Goal: Task Accomplishment & Management: Complete application form

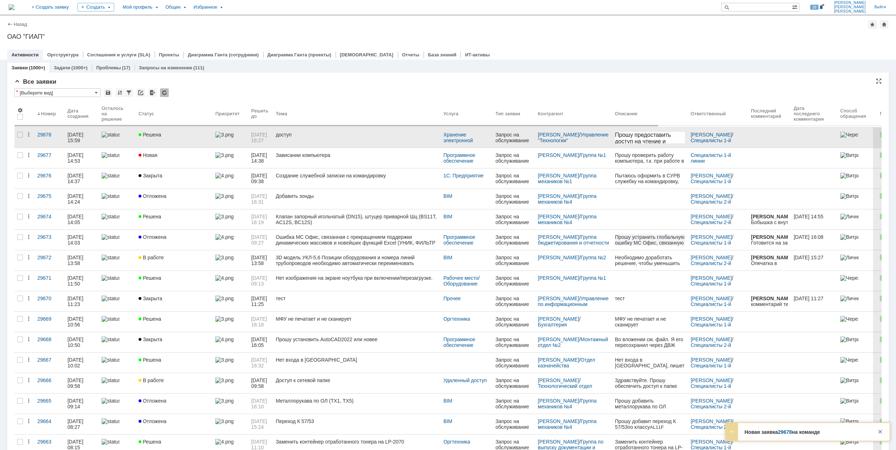
click at [175, 137] on div "Решена" at bounding box center [174, 135] width 71 height 6
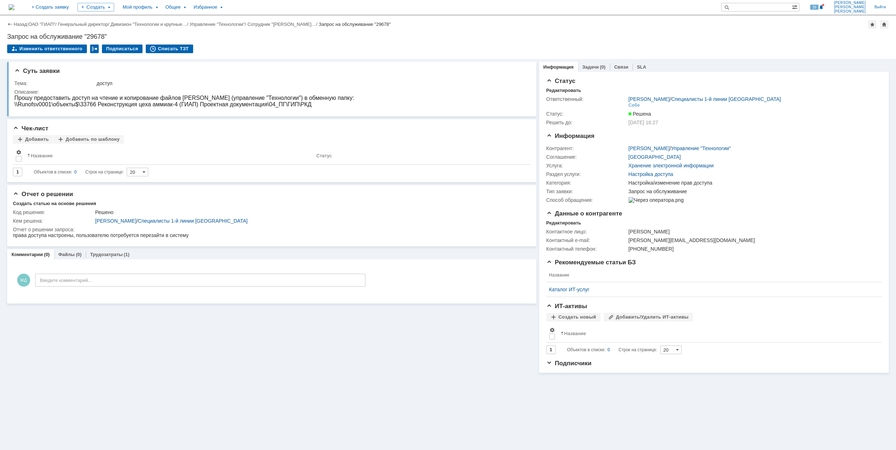
click at [37, 21] on div "Назад | ОАО "ГИАП" / Генеральный директор / Дивизион "Технологии и крупные… / У…" at bounding box center [447, 24] width 881 height 9
click at [52, 27] on div "Назад | ОАО "ГИАП" / Генеральный директор / Дивизион "Технологии и крупные… / У…" at bounding box center [447, 24] width 881 height 9
click at [52, 21] on div "Назад | ОАО "ГИАП" / Генеральный директор / Дивизион "Технологии и крупные… / У…" at bounding box center [447, 24] width 881 height 9
click at [47, 23] on link "ОАО "ГИАП"" at bounding box center [41, 24] width 27 height 5
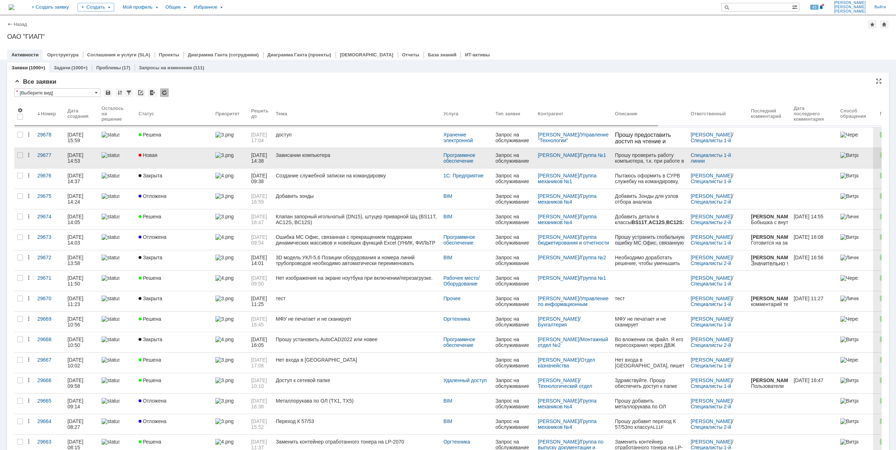
click at [180, 153] on div "Новая" at bounding box center [174, 155] width 71 height 6
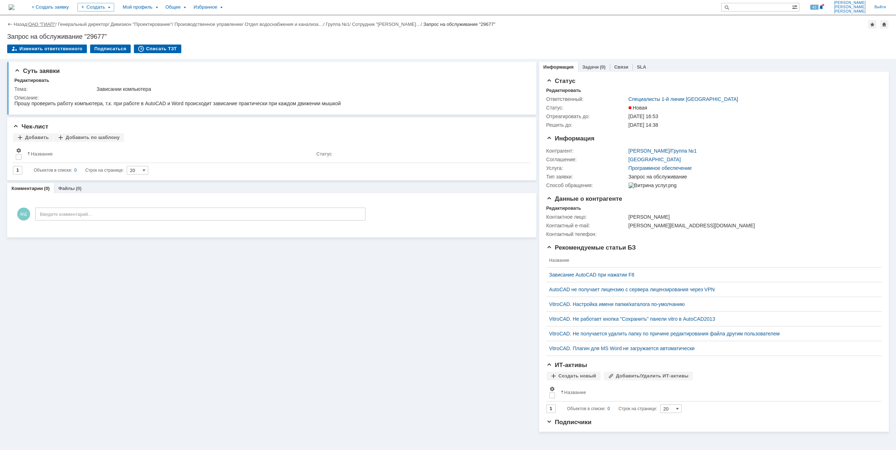
click at [51, 23] on link "ОАО "ГИАП"" at bounding box center [41, 24] width 27 height 5
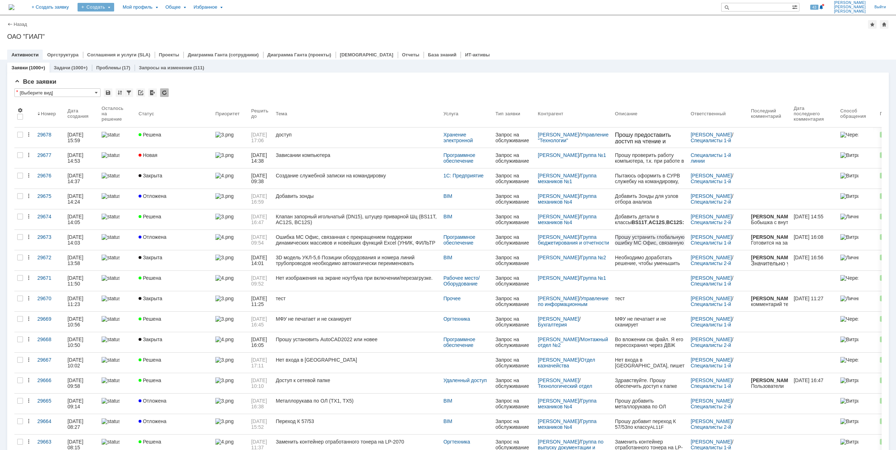
click at [114, 10] on div "Создать" at bounding box center [96, 7] width 37 height 9
click at [134, 45] on link "Заявка" at bounding box center [106, 44] width 55 height 9
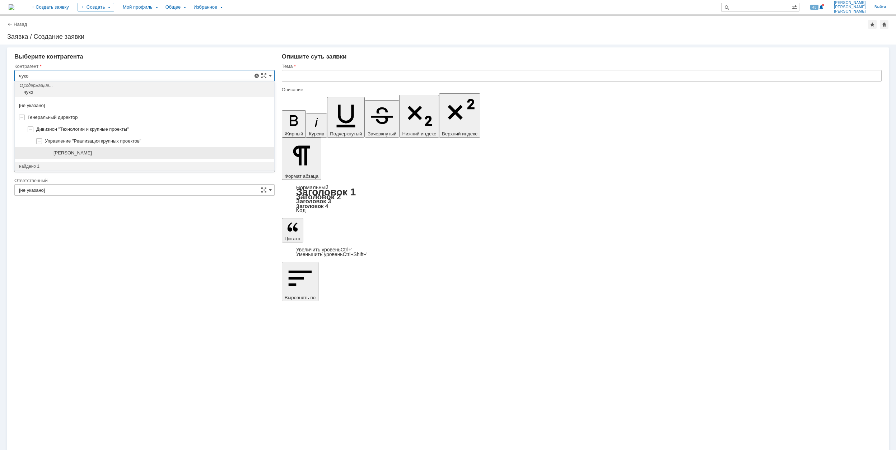
click at [105, 151] on div "Чукова Анна Петровна" at bounding box center [161, 153] width 216 height 6
type input "Чукова Анна Петровна"
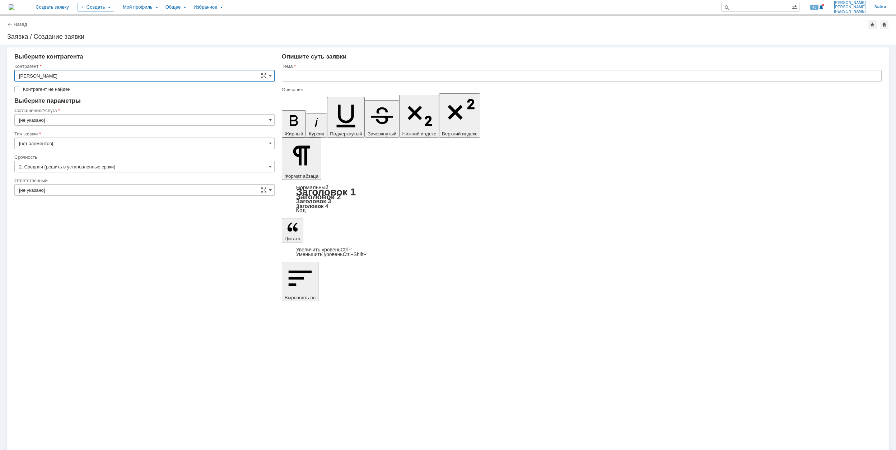
type input "[GEOGRAPHIC_DATA]"
click at [45, 108] on input "[GEOGRAPHIC_DATA]" at bounding box center [144, 108] width 260 height 11
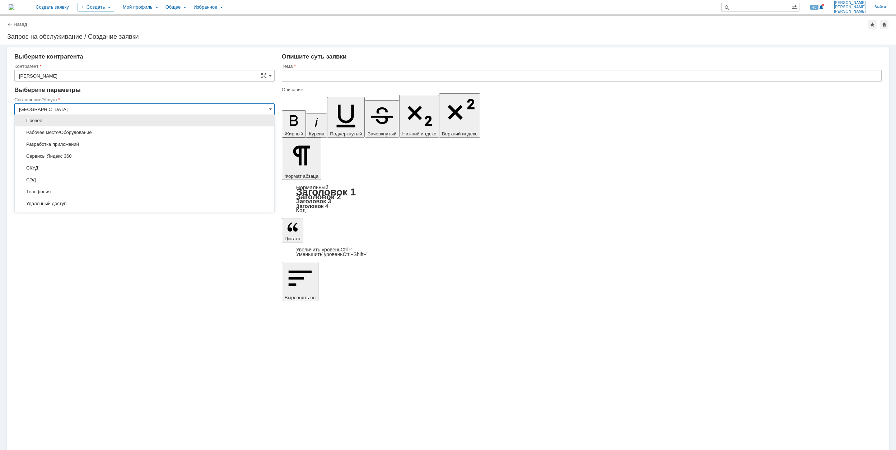
scroll to position [213, 0]
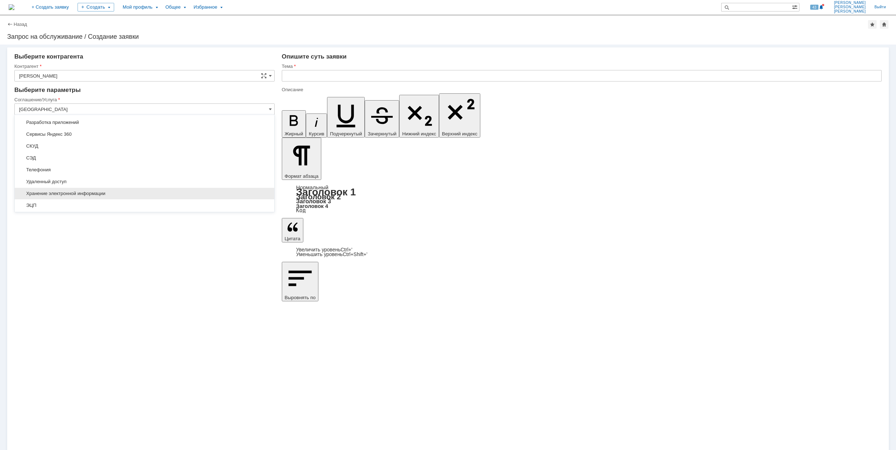
click at [103, 193] on span "Хранение электронной информации" at bounding box center [144, 194] width 251 height 6
type input "Хранение электронной информации"
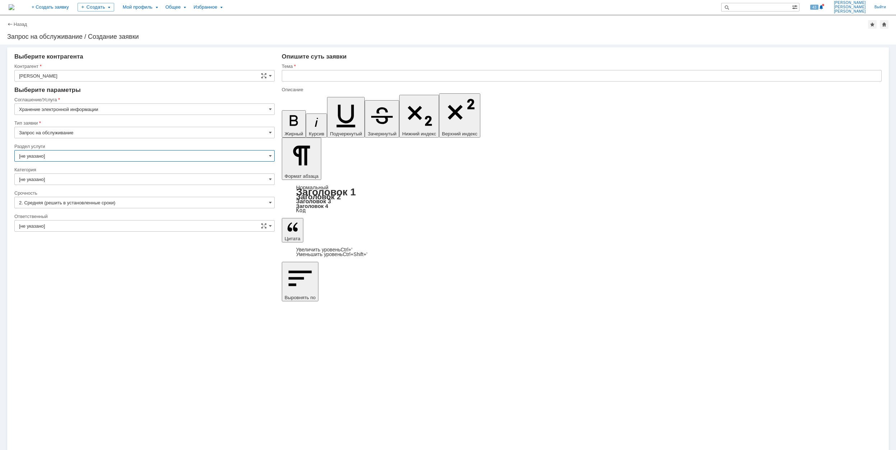
click at [56, 155] on input "[не указано]" at bounding box center [144, 155] width 260 height 11
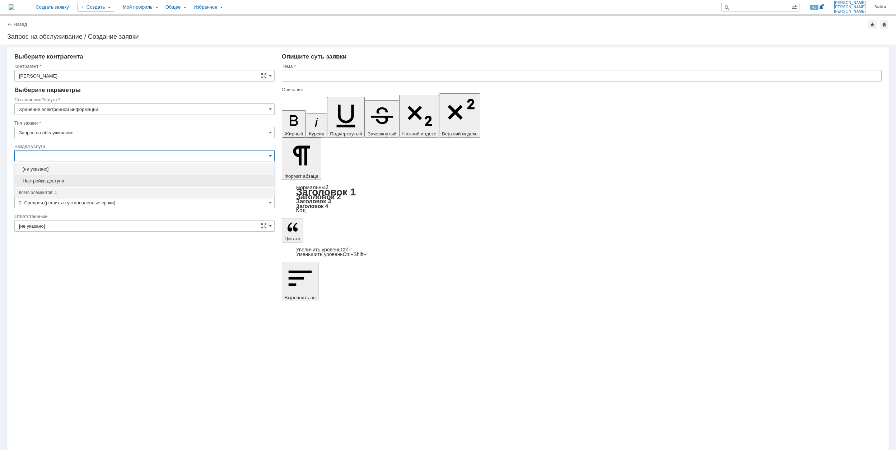
click at [105, 177] on div "Настройка доступа" at bounding box center [144, 180] width 259 height 11
type input "Настройка доступа"
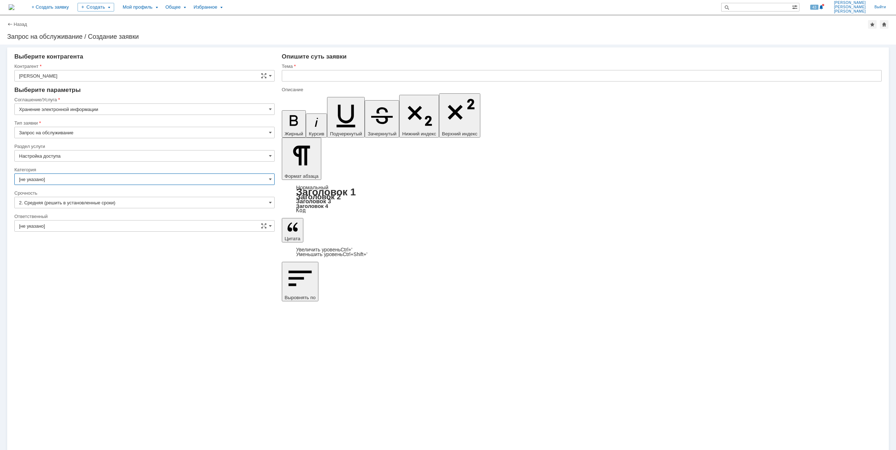
click at [81, 174] on input "[не указано]" at bounding box center [144, 178] width 260 height 11
type input "Настройка доступа"
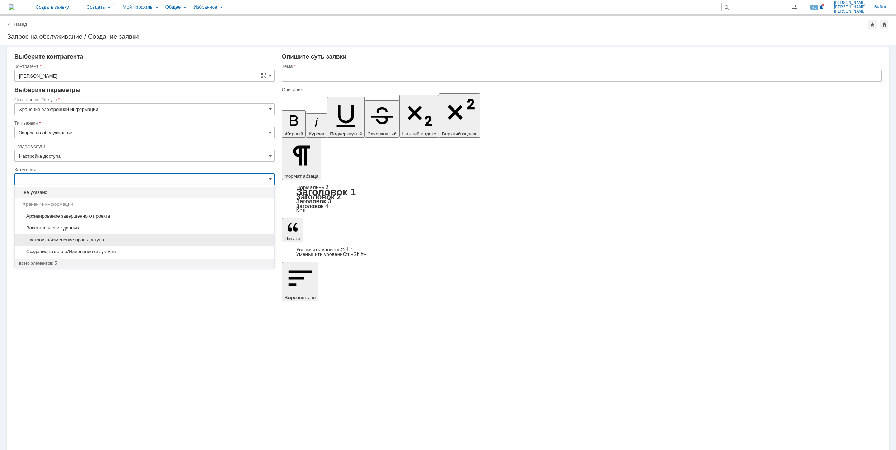
click at [116, 237] on span "Настройка/изменение прав доступа" at bounding box center [144, 240] width 251 height 6
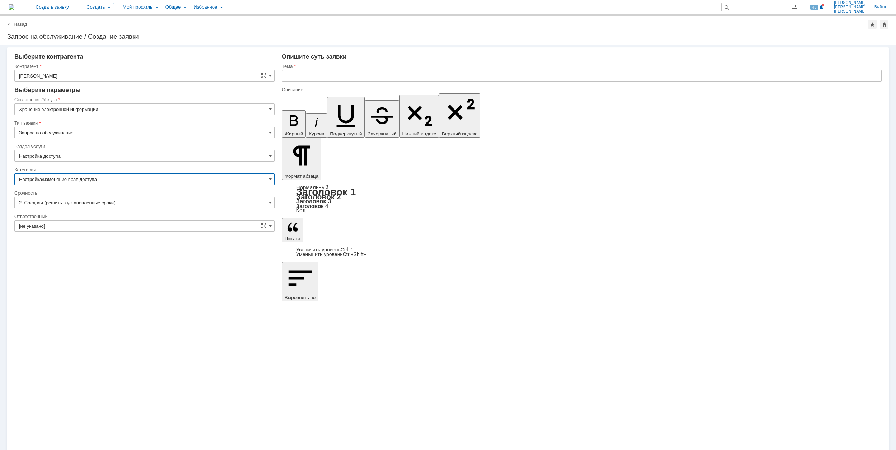
type input "Настройка/изменение прав доступа"
click at [81, 223] on input "[не указано]" at bounding box center [144, 225] width 260 height 11
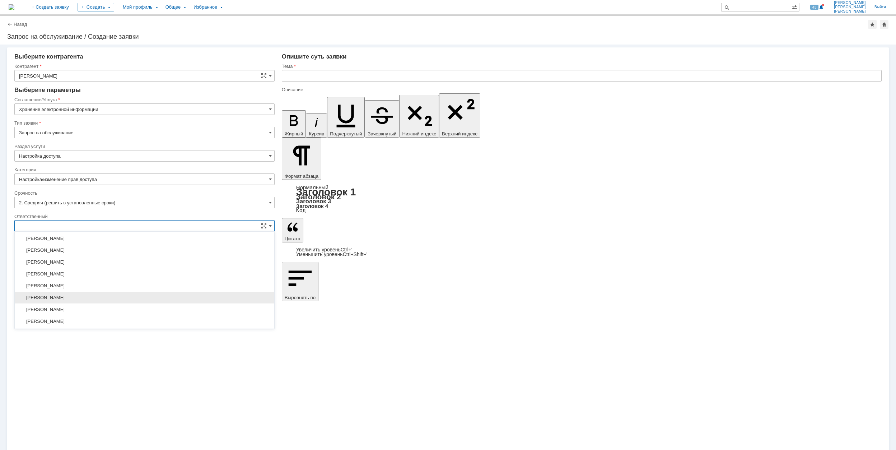
click at [116, 299] on span "[PERSON_NAME]" at bounding box center [144, 298] width 251 height 6
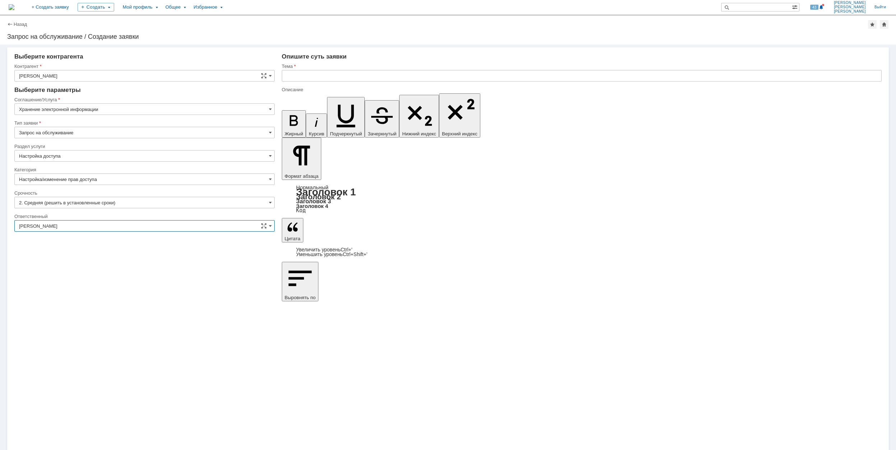
type input "[PERSON_NAME]"
click at [344, 76] on input "text" at bounding box center [582, 75] width 600 height 11
paste input "\\Rumofsv0001\1875_п-19_аммиак-4_гродно$\2_Переписка\А-интегра"
type input "\\Rumofsv0001\1875_п-19_аммиак-4_гродно$\2_Переписка\А-интегра"
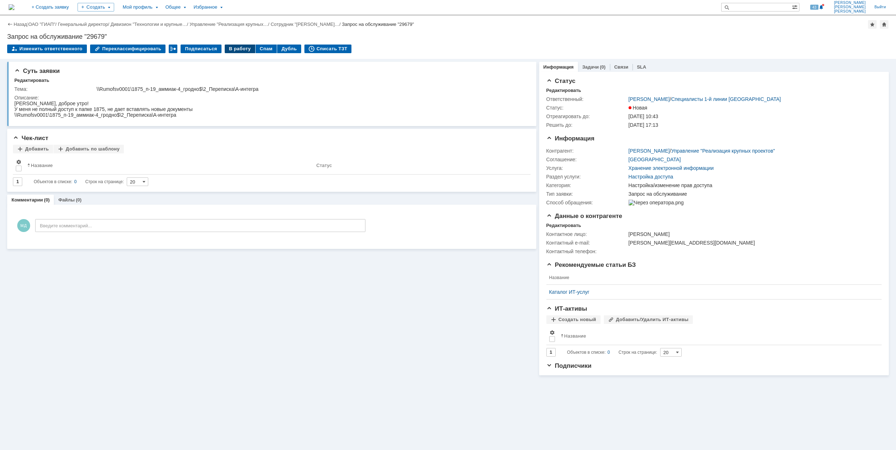
click at [233, 50] on div "В работу" at bounding box center [240, 49] width 31 height 9
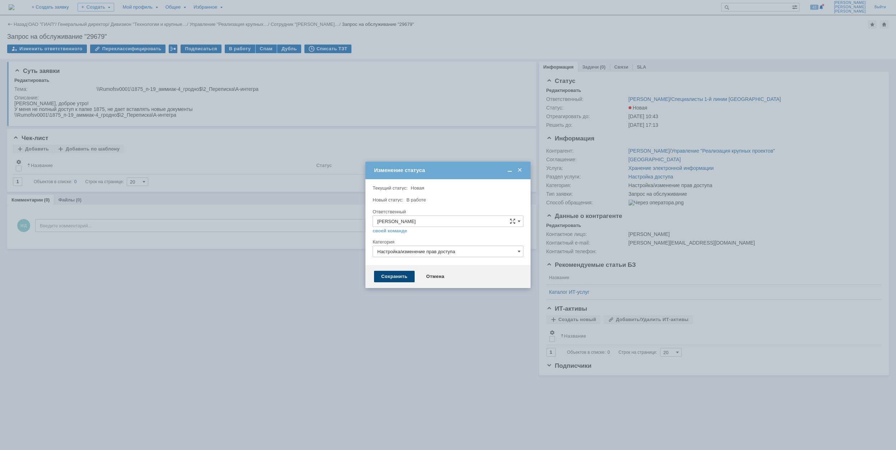
click at [388, 278] on div "Сохранить" at bounding box center [394, 276] width 41 height 11
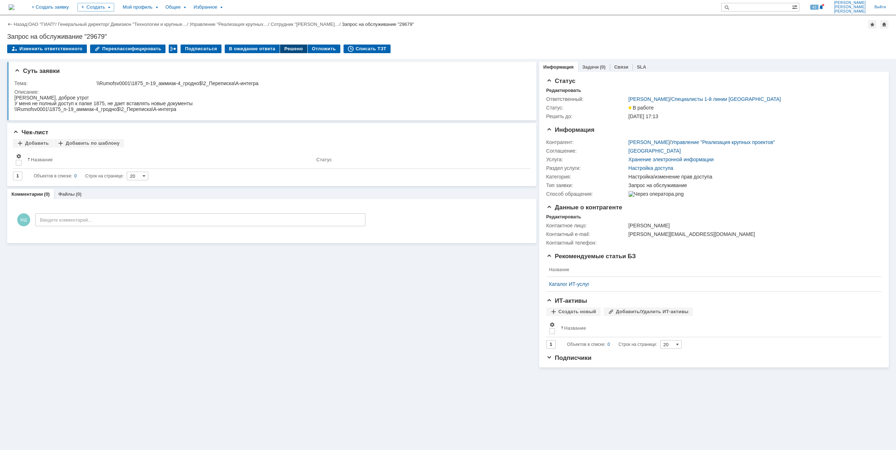
click at [285, 48] on div "Решено" at bounding box center [293, 49] width 27 height 9
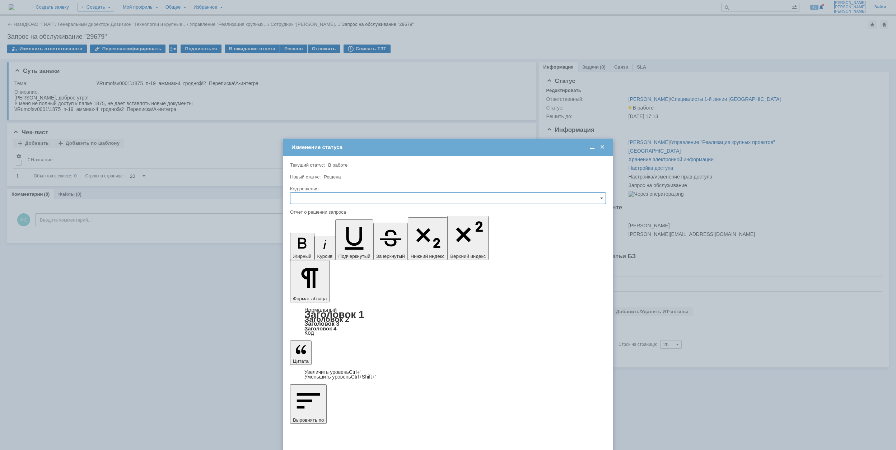
click at [354, 197] on input "text" at bounding box center [448, 197] width 316 height 11
click at [350, 252] on div "Решено" at bounding box center [447, 246] width 315 height 11
type input "Решено"
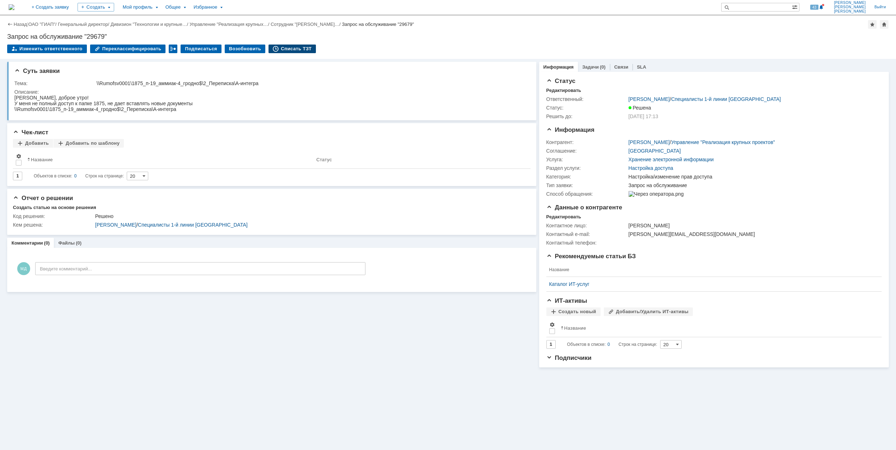
click at [279, 49] on div "Списать ТЗТ" at bounding box center [291, 49] width 47 height 9
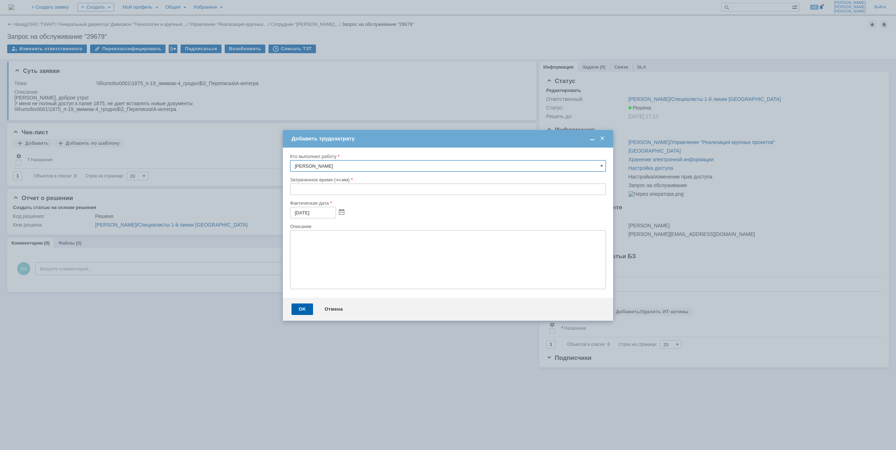
click at [294, 189] on input "text" at bounding box center [448, 188] width 316 height 11
type input "00:30"
click at [298, 306] on div "OK" at bounding box center [302, 308] width 22 height 11
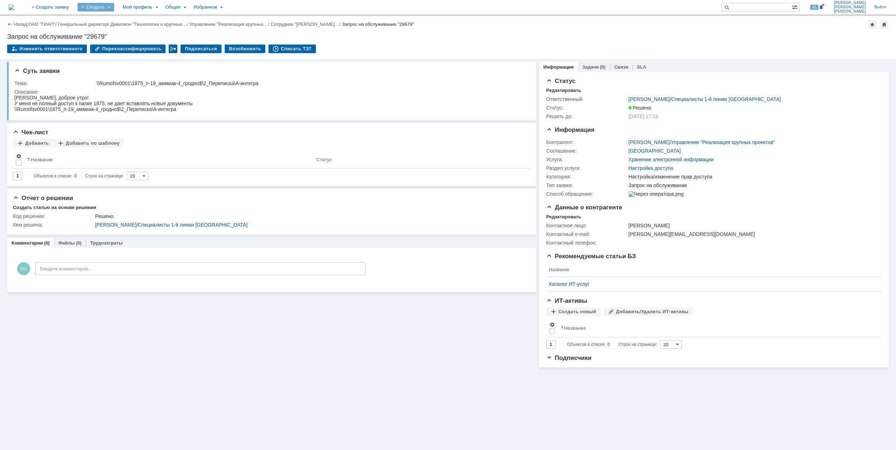
click at [114, 8] on div "Создать" at bounding box center [96, 7] width 37 height 9
click at [134, 45] on link "Заявка" at bounding box center [106, 44] width 55 height 9
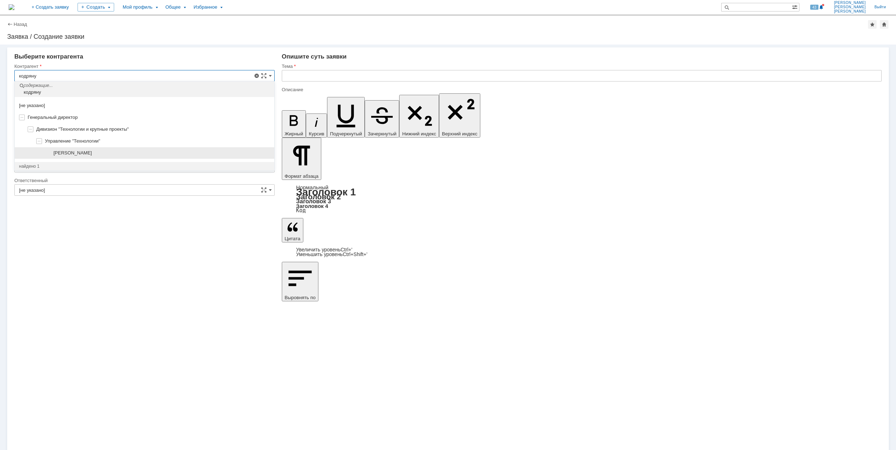
click at [127, 155] on div "[PERSON_NAME]" at bounding box center [161, 153] width 216 height 6
type input "[PERSON_NAME]"
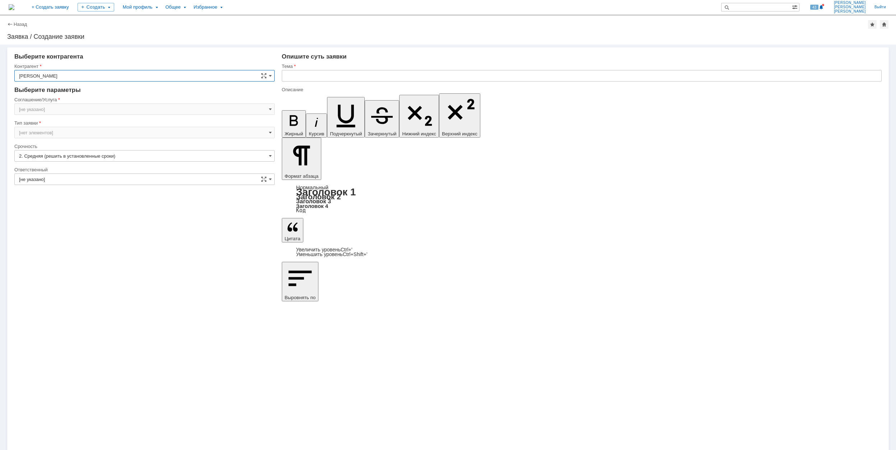
type input "[GEOGRAPHIC_DATA]"
type input "[нет элементов]"
click at [75, 104] on input "[GEOGRAPHIC_DATA]" at bounding box center [144, 108] width 260 height 11
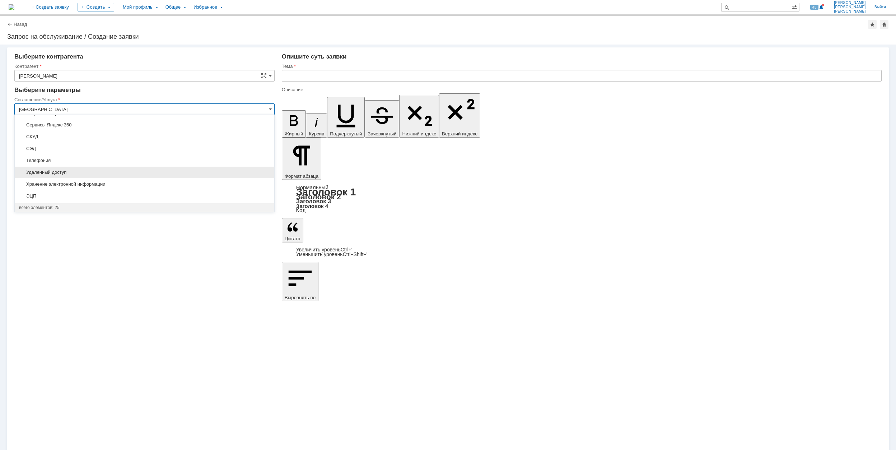
click at [93, 177] on div "Удаленный доступ" at bounding box center [144, 172] width 259 height 11
type input "Удаленный доступ"
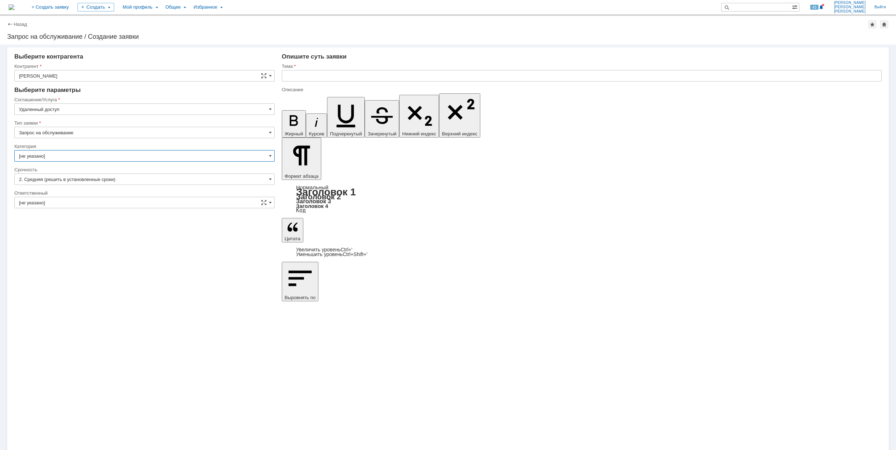
click at [62, 155] on input "[не указано]" at bounding box center [144, 155] width 260 height 11
click at [118, 195] on span "Дистанционная работа" at bounding box center [144, 193] width 251 height 6
type input "Дистанционная работа"
click at [78, 203] on input "[не указано]" at bounding box center [144, 202] width 260 height 11
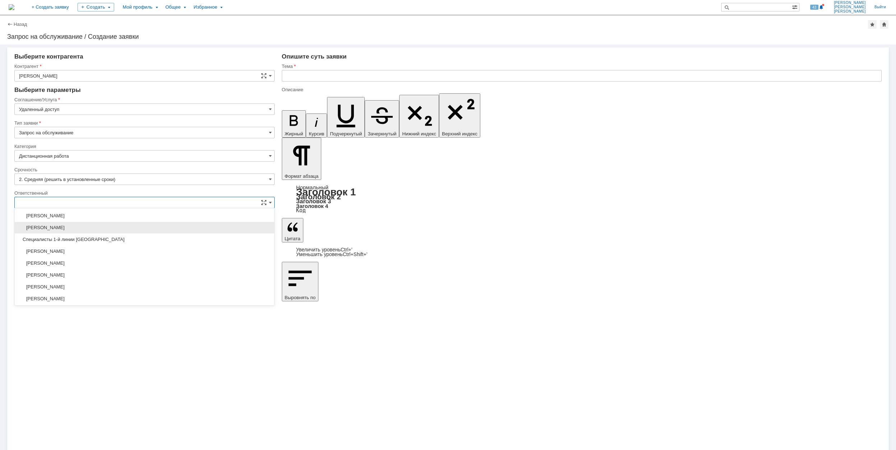
scroll to position [261, 0]
click at [115, 274] on div "[PERSON_NAME]" at bounding box center [144, 273] width 259 height 11
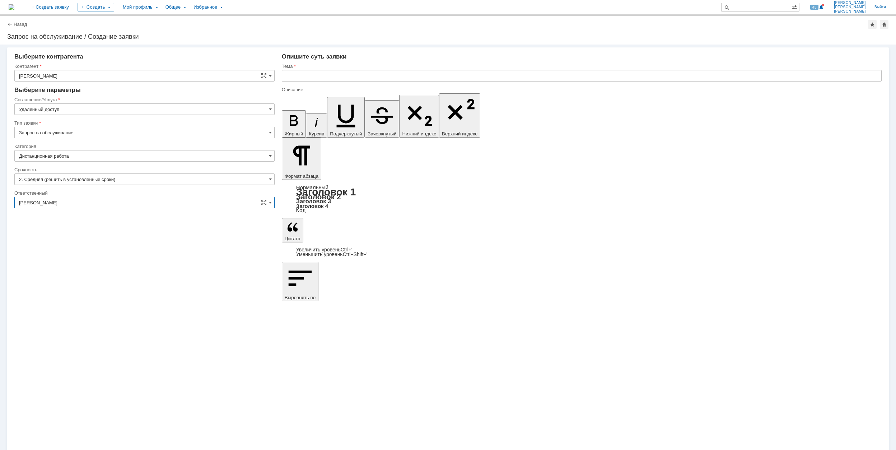
type input "[PERSON_NAME]"
click at [319, 75] on input "text" at bounding box center [582, 75] width 600 height 11
drag, startPoint x: 389, startPoint y: 77, endPoint x: 258, endPoint y: 77, distance: 131.0
type input "Настройка удалённого доступа"
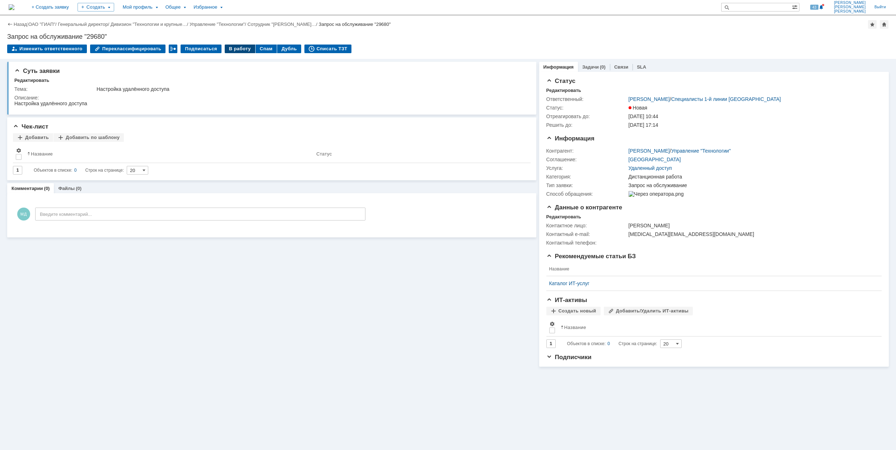
click at [231, 48] on div "В работу" at bounding box center [240, 49] width 31 height 9
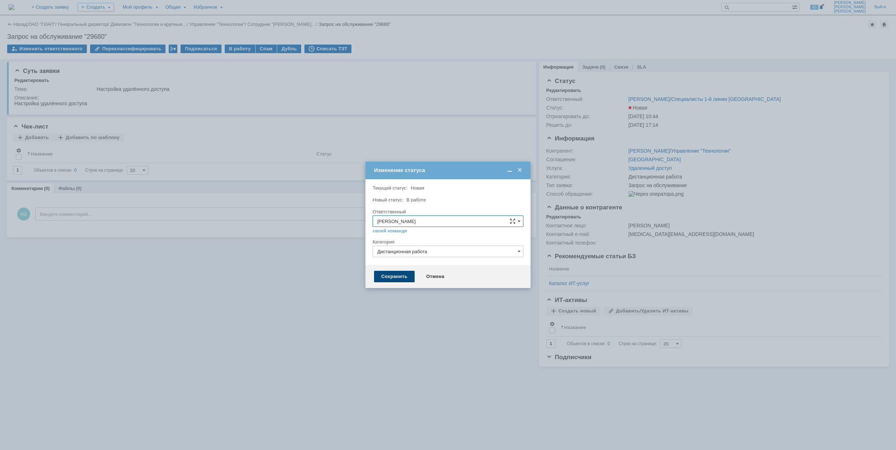
click at [399, 276] on div "Сохранить" at bounding box center [394, 276] width 41 height 11
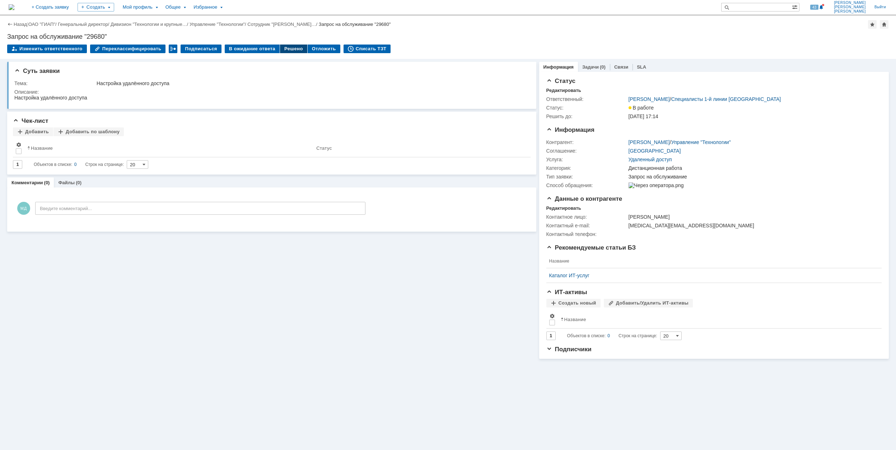
click at [280, 48] on div "Решено" at bounding box center [293, 49] width 27 height 9
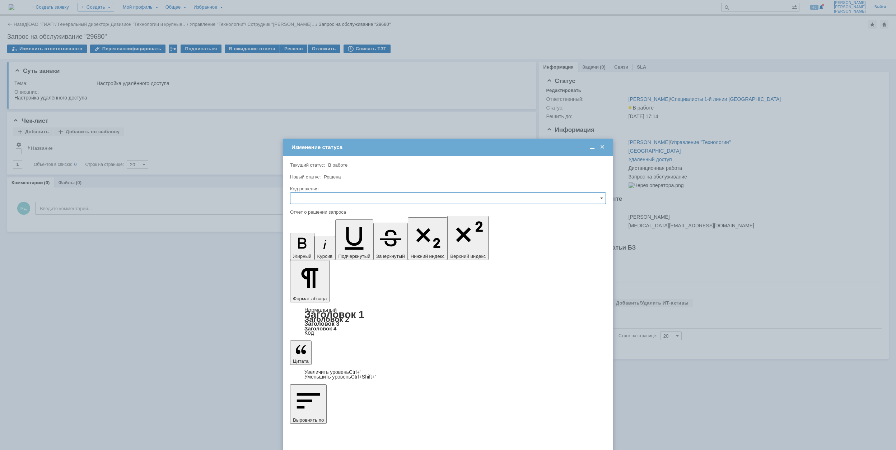
click at [348, 198] on input "text" at bounding box center [448, 197] width 316 height 11
click at [331, 246] on span "Решено" at bounding box center [448, 247] width 306 height 6
type input "Решено"
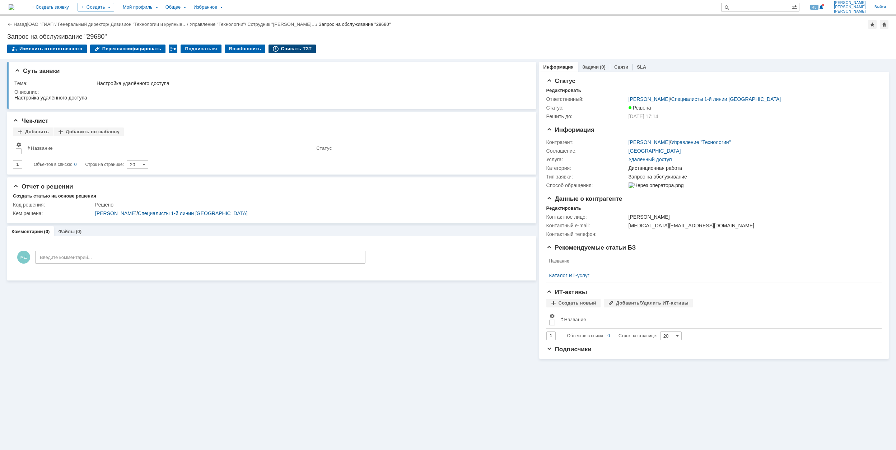
click at [284, 47] on div "Списать ТЗТ" at bounding box center [291, 49] width 47 height 9
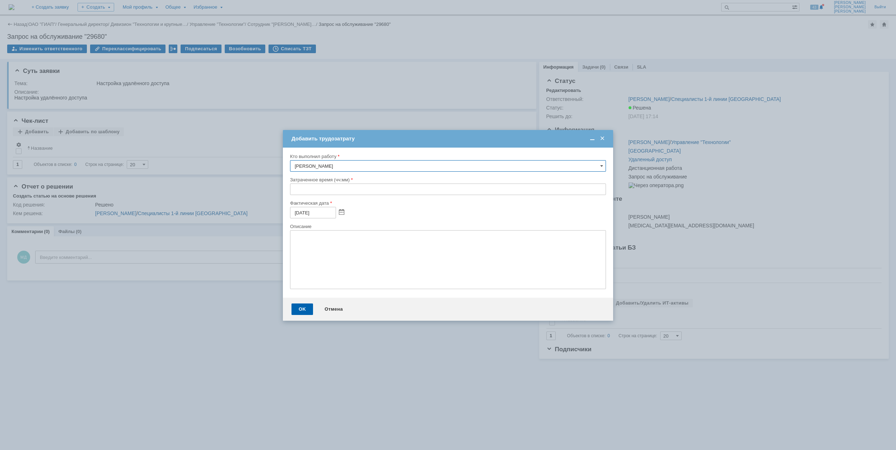
click at [294, 189] on input "text" at bounding box center [448, 188] width 316 height 11
type input "00:30"
click at [300, 309] on div "OK" at bounding box center [302, 308] width 22 height 11
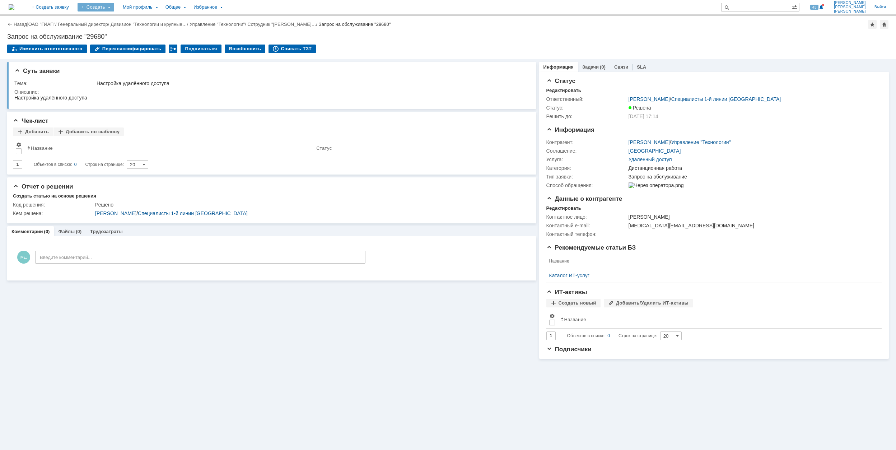
click at [114, 6] on div "Создать" at bounding box center [96, 7] width 37 height 9
click at [134, 43] on link "Заявка" at bounding box center [106, 44] width 55 height 9
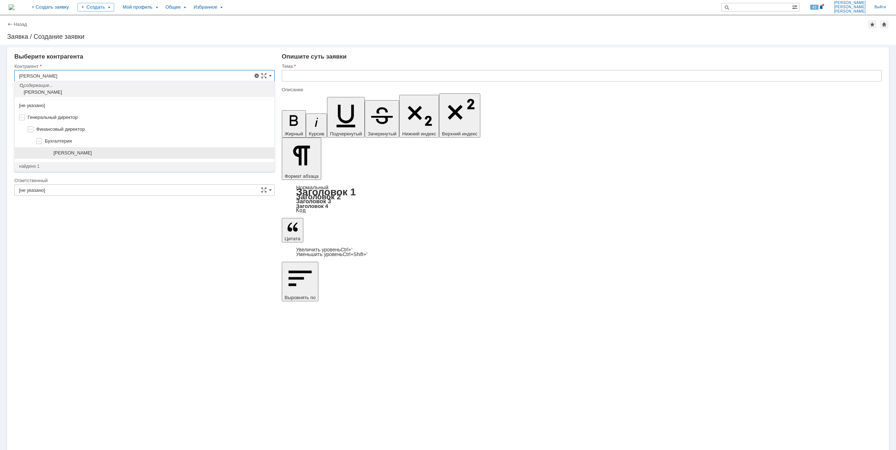
click at [140, 152] on div "Баязитова Антонина Викторовна" at bounding box center [161, 153] width 216 height 6
type input "Баязитова Антонина Викторовна"
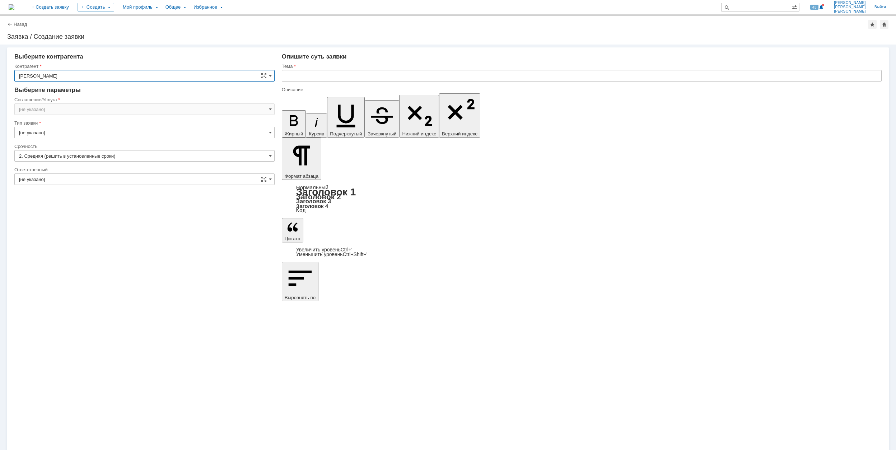
type input "[GEOGRAPHIC_DATA]"
drag, startPoint x: 287, startPoint y: 3173, endPoint x: 322, endPoint y: 3173, distance: 34.5
click at [351, 75] on input "text" at bounding box center [582, 75] width 600 height 11
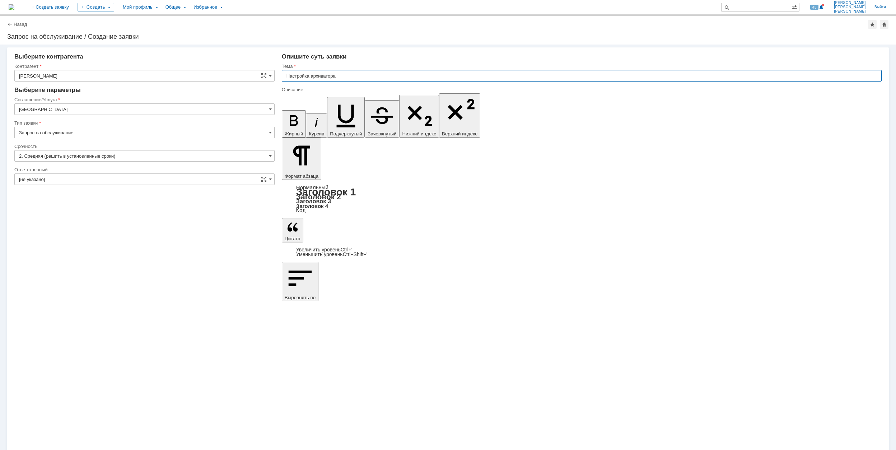
type input "Настройка архиватора"
click at [56, 108] on input "[GEOGRAPHIC_DATA]" at bounding box center [144, 108] width 260 height 11
click at [79, 156] on span "Программное обеспечение" at bounding box center [144, 157] width 251 height 6
type input "Программное обеспечение"
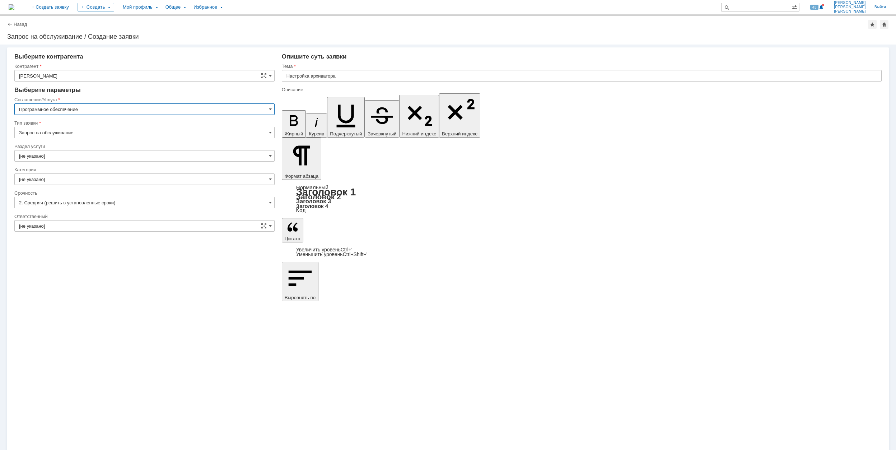
click at [31, 157] on input "[не указано]" at bounding box center [144, 155] width 260 height 11
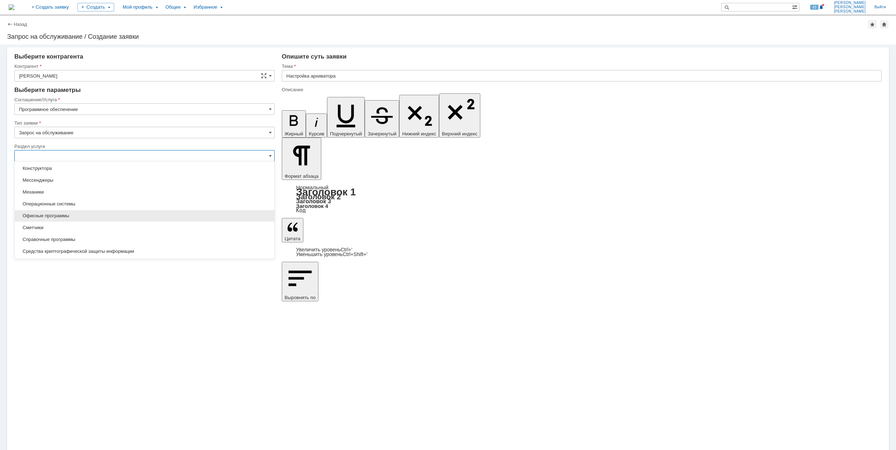
click at [93, 212] on div "Офисные программы" at bounding box center [144, 215] width 259 height 11
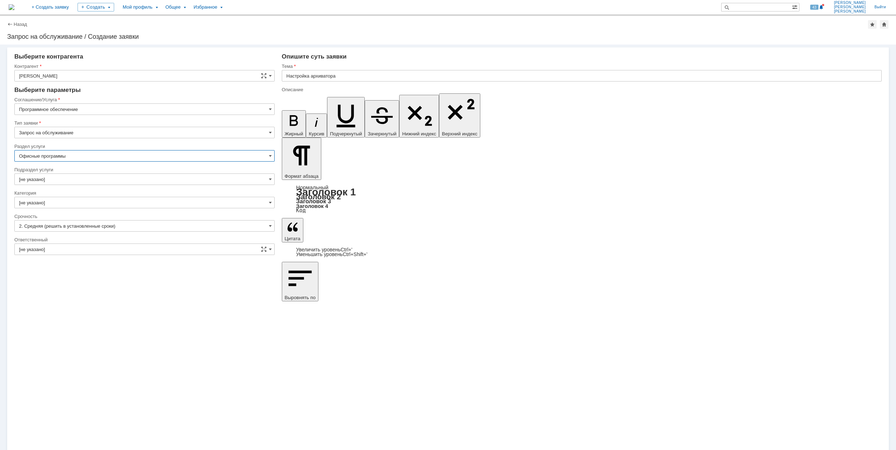
type input "Офисные программы"
click at [51, 202] on input "[не указано]" at bounding box center [144, 202] width 260 height 11
click at [197, 348] on div "Внимание! Выберите контрагента Контрагент Баязитова Антонина Викторовна Контраг…" at bounding box center [448, 247] width 896 height 405
type input "[не указано]"
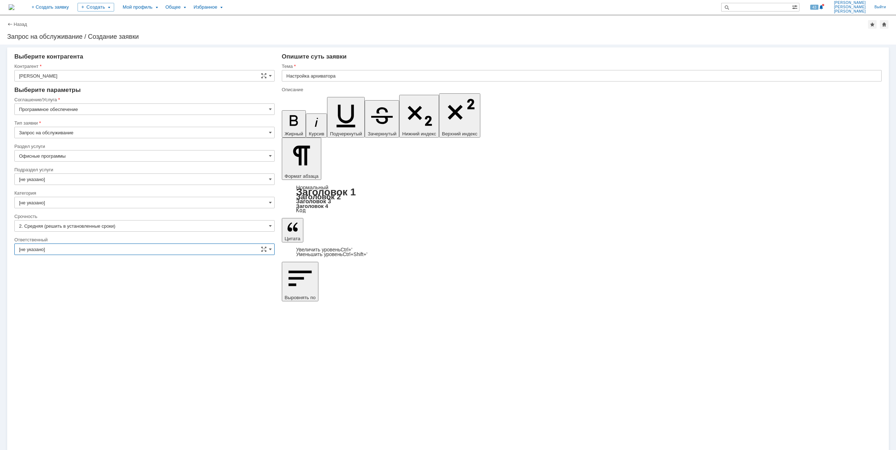
click at [25, 250] on input "[не указано]" at bounding box center [144, 248] width 260 height 11
click at [90, 327] on div "[PERSON_NAME]" at bounding box center [144, 320] width 259 height 11
type input "[PERSON_NAME]"
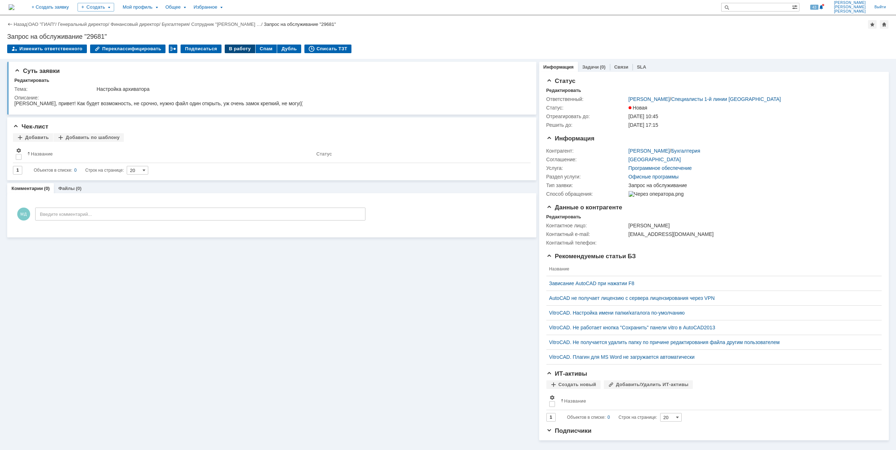
click at [232, 51] on div "В работу" at bounding box center [240, 49] width 31 height 9
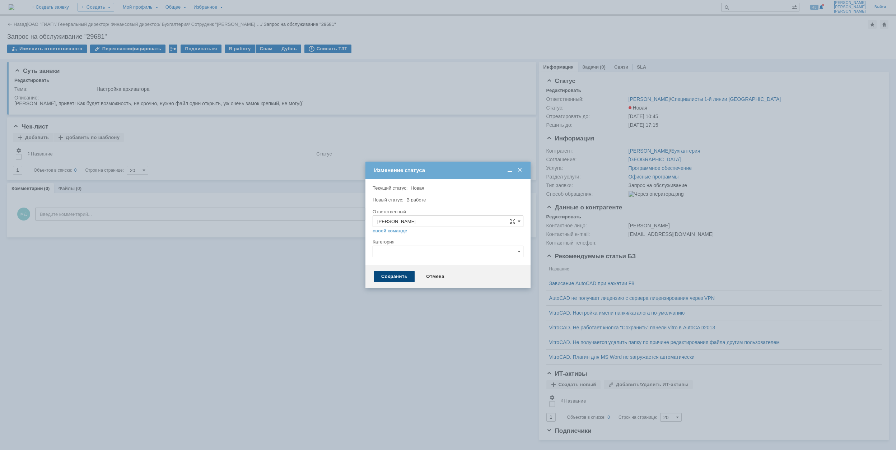
click at [394, 276] on div "Сохранить" at bounding box center [394, 276] width 41 height 11
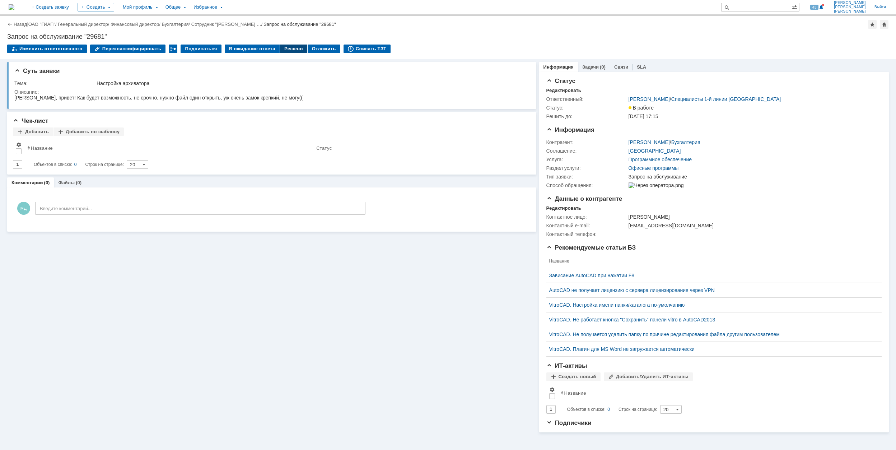
click at [280, 49] on div "Решено" at bounding box center [293, 49] width 27 height 9
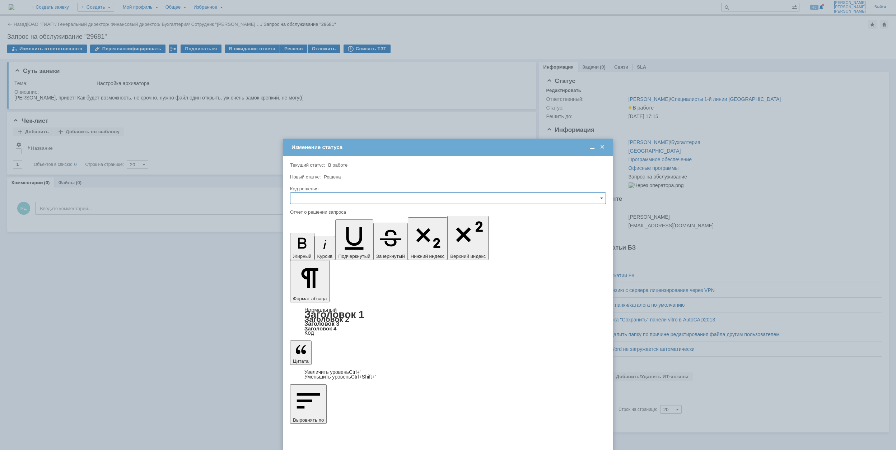
click at [355, 194] on input "text" at bounding box center [448, 197] width 316 height 11
click at [345, 253] on div "Решено" at bounding box center [447, 246] width 315 height 11
type input "Решено"
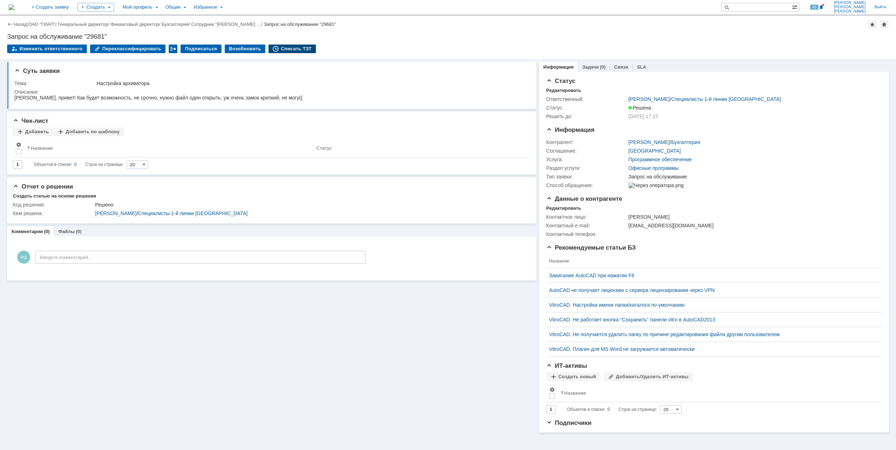
click at [294, 47] on div "Списать ТЗТ" at bounding box center [291, 49] width 47 height 9
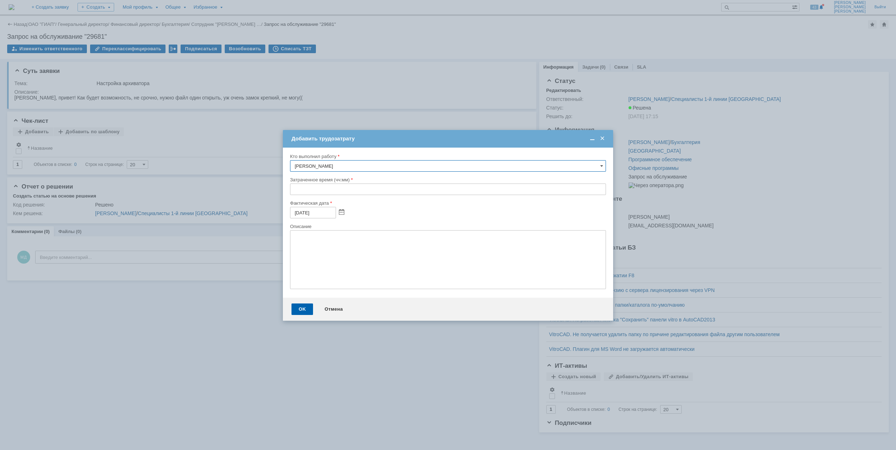
click at [295, 188] on input "text" at bounding box center [448, 188] width 316 height 11
type input "00:30"
click at [301, 306] on div "OK" at bounding box center [302, 308] width 22 height 11
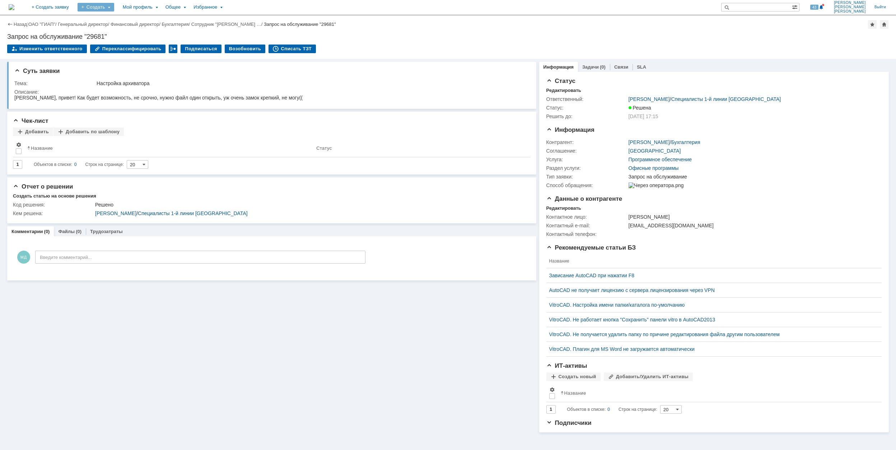
click at [114, 6] on div "Создать" at bounding box center [96, 7] width 37 height 9
click at [131, 45] on link "Заявка" at bounding box center [106, 44] width 55 height 9
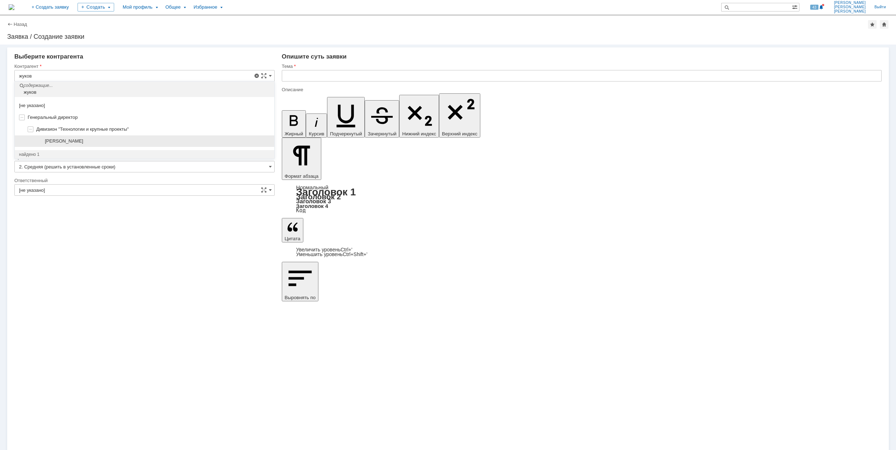
click at [90, 136] on div "Жукова Евгения Владимировна" at bounding box center [144, 141] width 259 height 12
type input "Жукова Евгения Владимировна"
type input "[GEOGRAPHIC_DATA]"
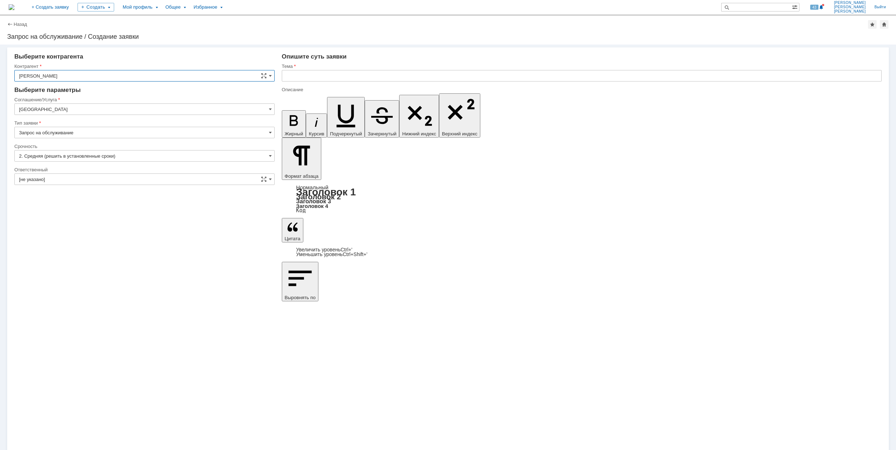
click at [70, 107] on input "[GEOGRAPHIC_DATA]" at bounding box center [144, 108] width 260 height 11
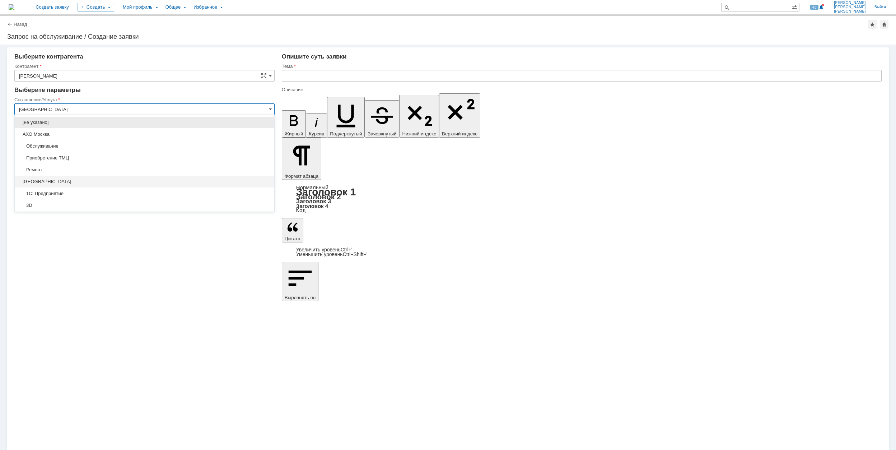
scroll to position [48, 0]
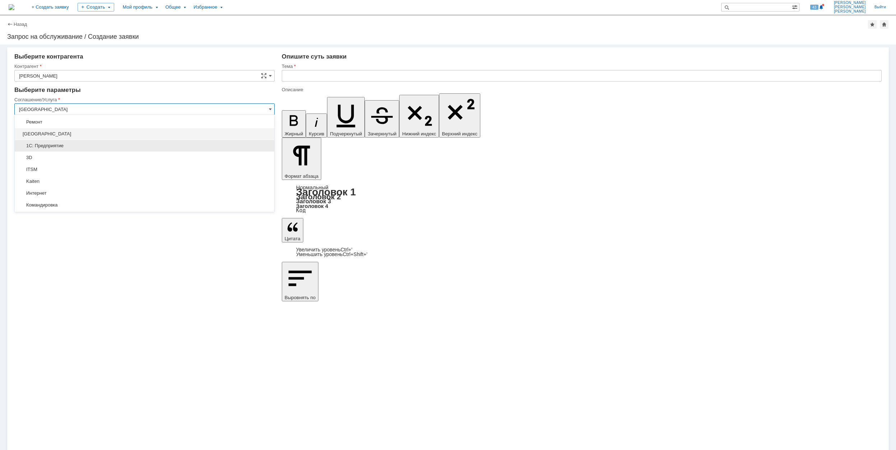
click at [59, 145] on span "1С: Предприятие" at bounding box center [144, 146] width 251 height 6
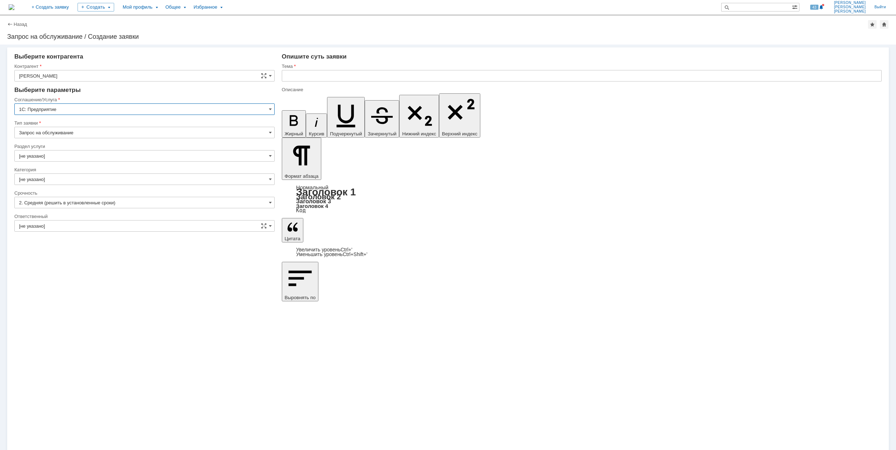
type input "1С: Предприятие"
click at [52, 157] on input "[не указано]" at bounding box center [144, 155] width 260 height 11
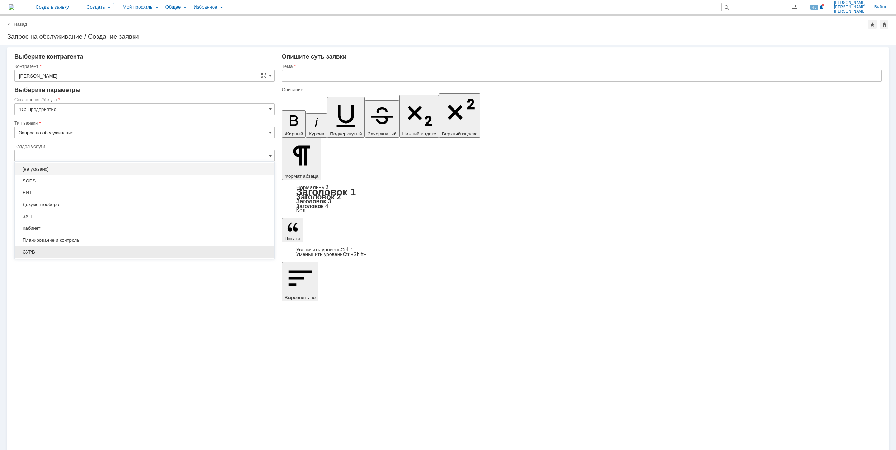
click at [85, 250] on span "СУРВ" at bounding box center [144, 252] width 251 height 6
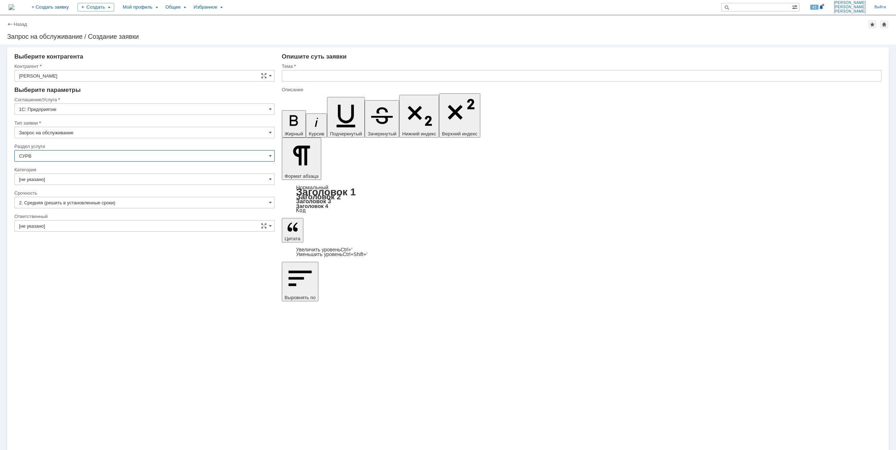
type input "СУРВ"
click at [53, 175] on input "[не указано]" at bounding box center [144, 178] width 260 height 11
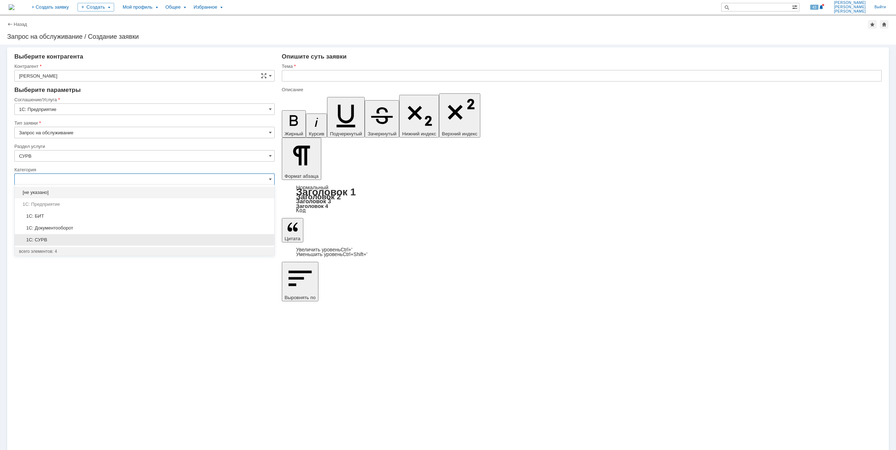
click at [74, 240] on span "1C: СУРВ" at bounding box center [144, 240] width 251 height 6
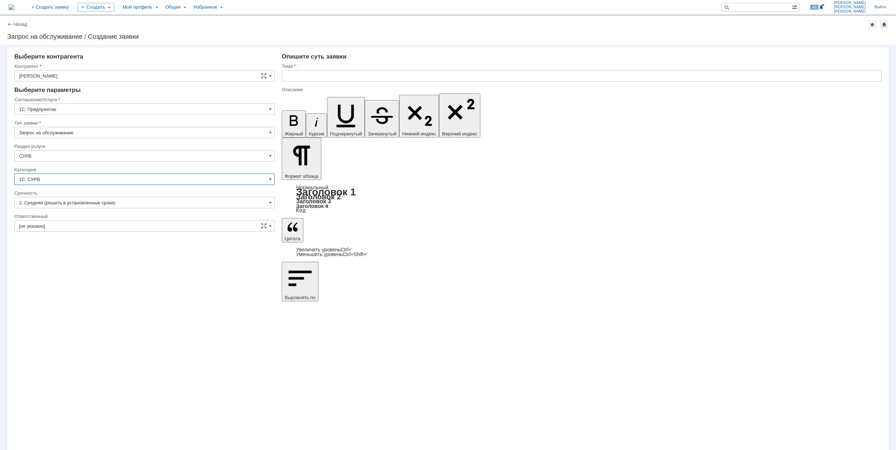
type input "1C: СУРВ"
click at [74, 228] on input "[не указано]" at bounding box center [144, 225] width 260 height 11
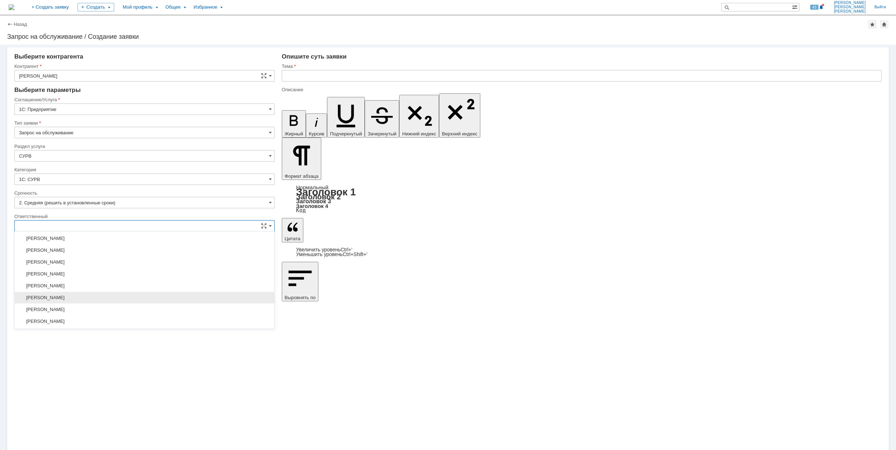
click at [116, 303] on div "[PERSON_NAME]" at bounding box center [144, 297] width 259 height 11
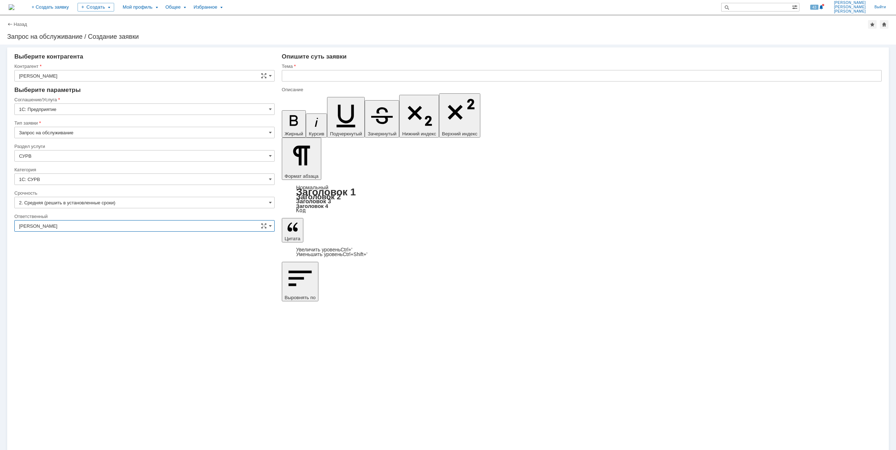
type input "[PERSON_NAME]"
click at [361, 75] on input "text" at bounding box center [582, 75] width 600 height 11
drag, startPoint x: 361, startPoint y: 75, endPoint x: 286, endPoint y: 76, distance: 74.7
click at [286, 76] on input "Не открывается СУРВ" at bounding box center [582, 75] width 600 height 11
type input "Не открывается СУРВ"
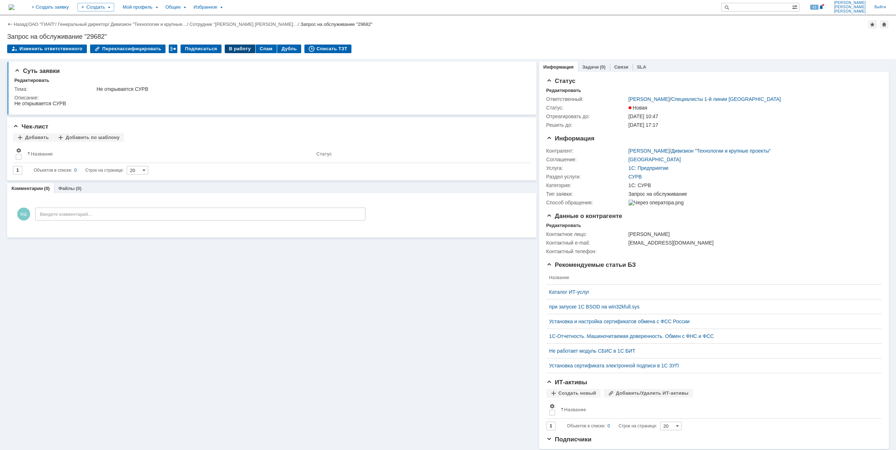
click at [225, 46] on div "В работу" at bounding box center [240, 49] width 31 height 9
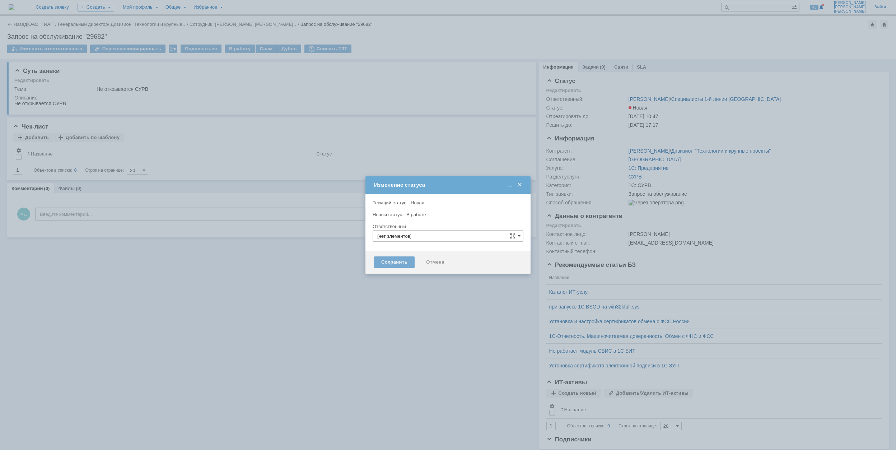
type input "[PERSON_NAME]"
type input "1C: СУРВ"
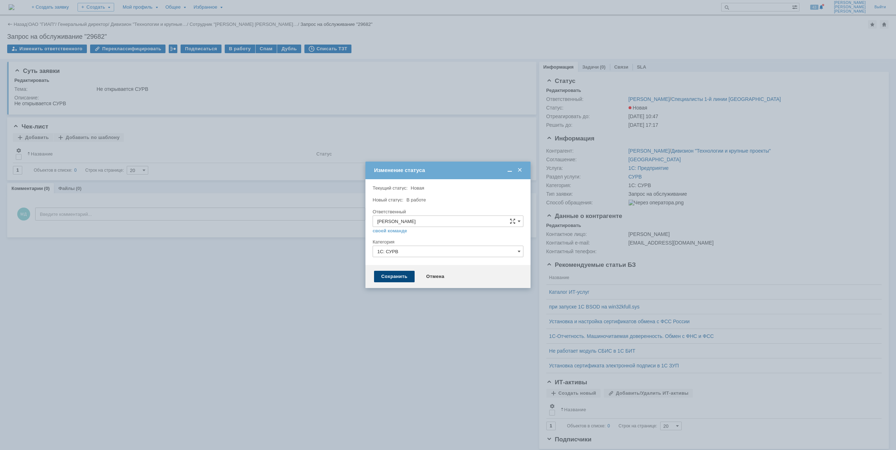
click at [401, 275] on div "Сохранить" at bounding box center [394, 276] width 41 height 11
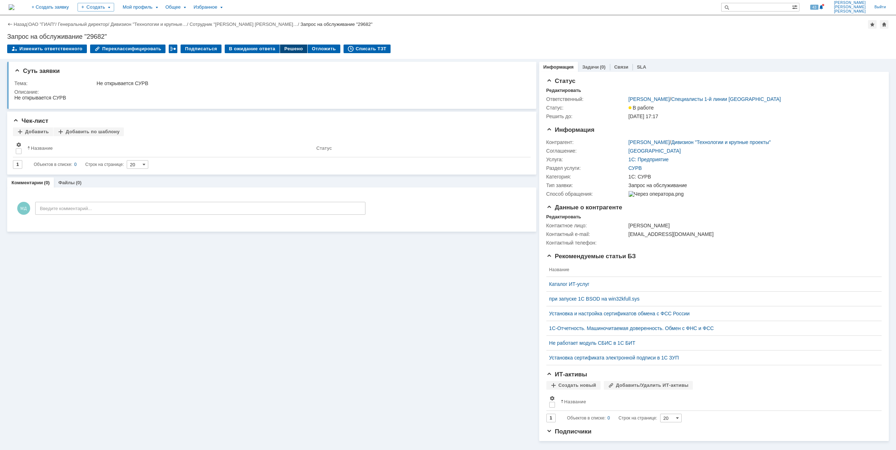
click at [286, 48] on div "Решено" at bounding box center [293, 49] width 27 height 9
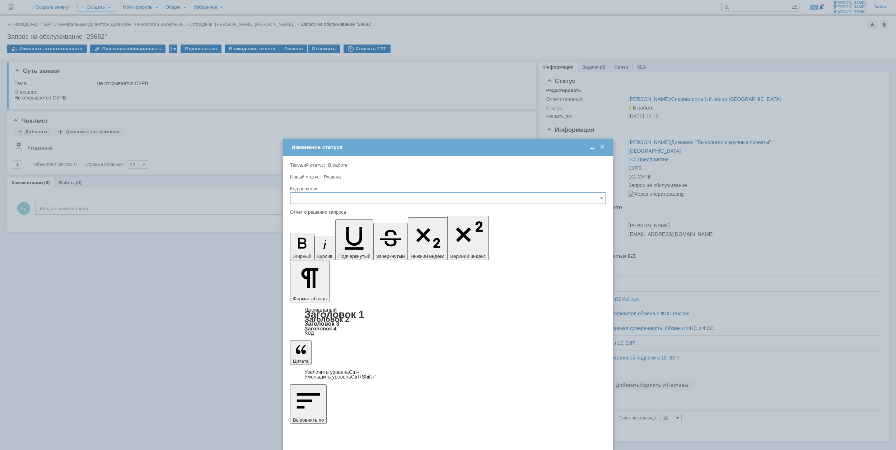
click at [427, 197] on input "text" at bounding box center [448, 197] width 316 height 11
click at [382, 250] on span "Решено" at bounding box center [448, 247] width 306 height 6
type input "Решено"
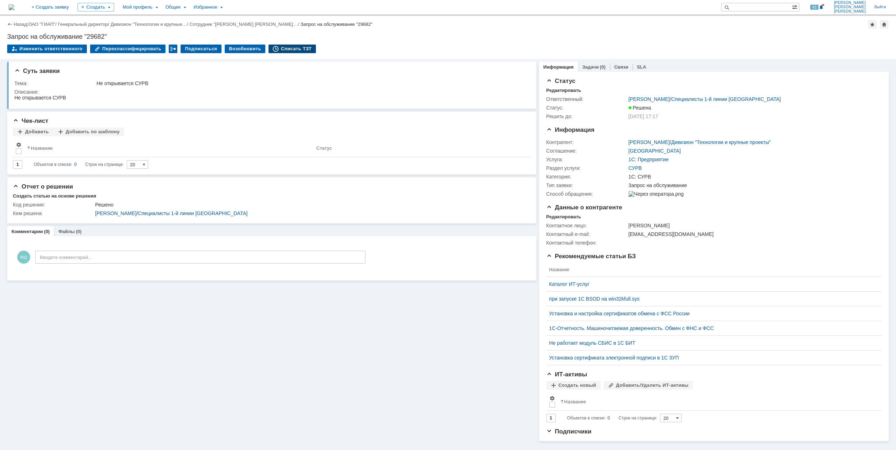
click at [288, 50] on div "Списать ТЗТ" at bounding box center [291, 49] width 47 height 9
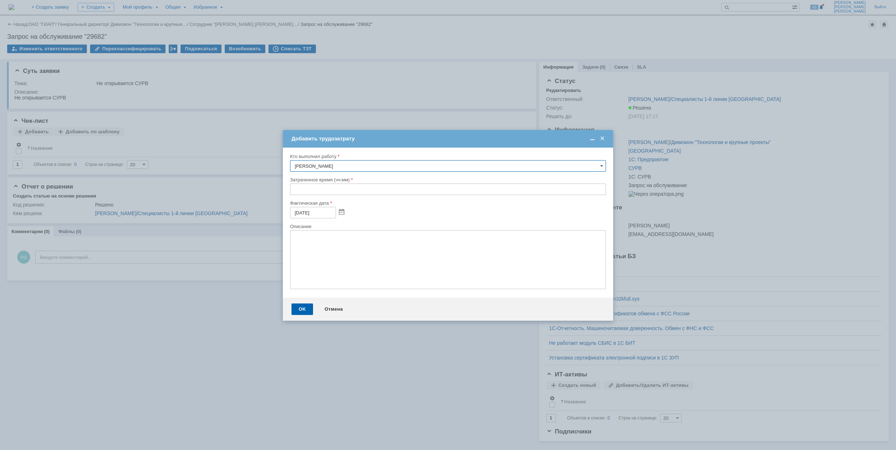
click at [289, 191] on div "Кто выполнил работу Микрюков Дмитрий Витальевич Затраченное время (чч:мм) Факти…" at bounding box center [448, 222] width 330 height 150
click at [292, 189] on input "text" at bounding box center [448, 188] width 316 height 11
type input "00:30"
click at [308, 308] on div "OK" at bounding box center [302, 308] width 22 height 11
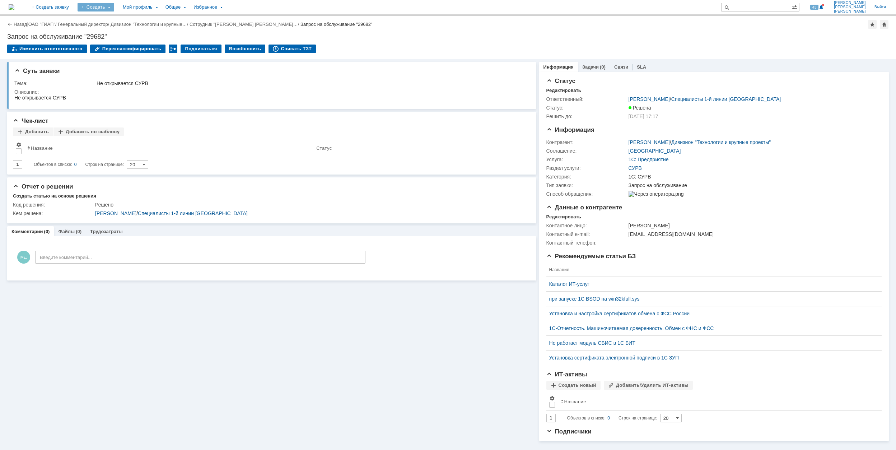
click at [114, 5] on div "Создать" at bounding box center [96, 7] width 37 height 9
click at [134, 43] on link "Заявка" at bounding box center [106, 44] width 55 height 9
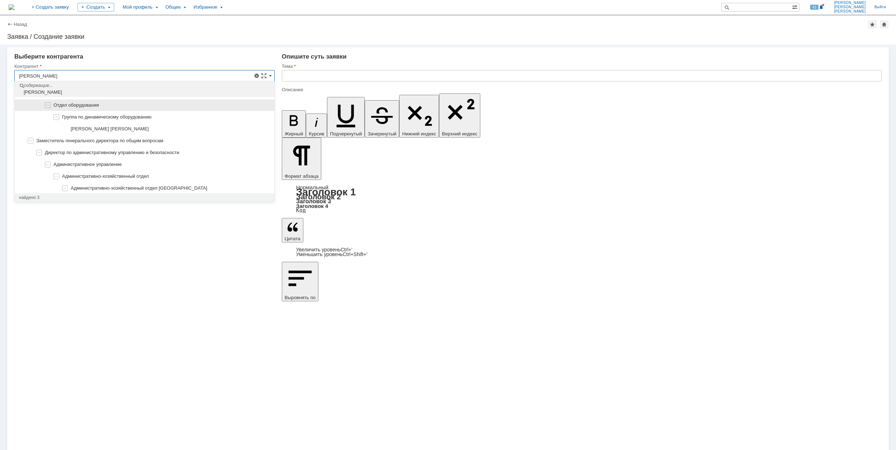
scroll to position [95, 0]
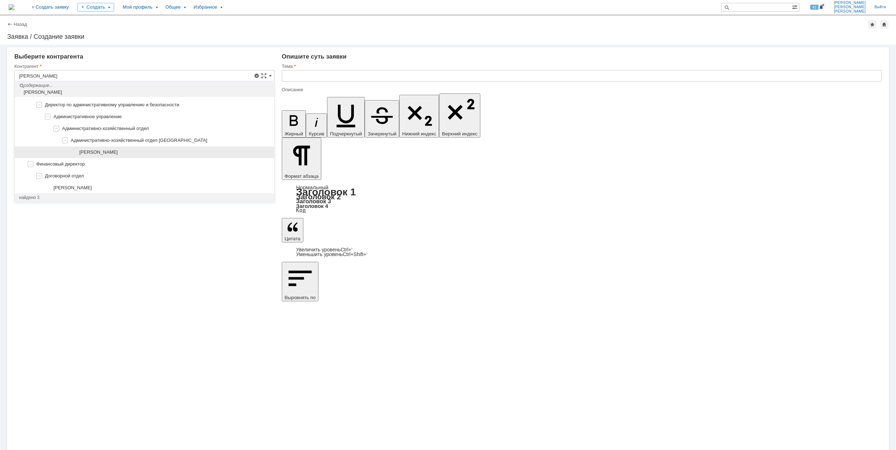
click at [123, 149] on div "[PERSON_NAME]" at bounding box center [144, 152] width 259 height 12
type input "[PERSON_NAME]"
type input "[GEOGRAPHIC_DATA]"
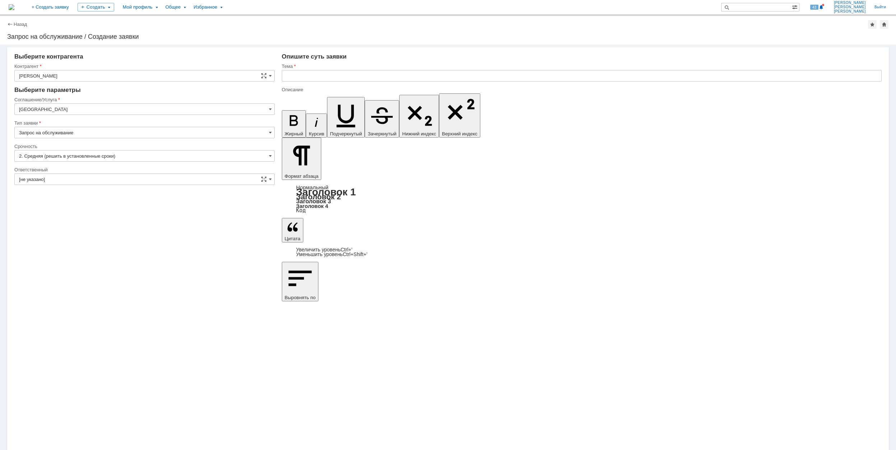
scroll to position [0, 0]
click at [59, 109] on input "[GEOGRAPHIC_DATA]" at bounding box center [144, 108] width 260 height 11
click at [85, 136] on span "Оргтехника" at bounding box center [144, 133] width 251 height 6
type input "Оргтехника"
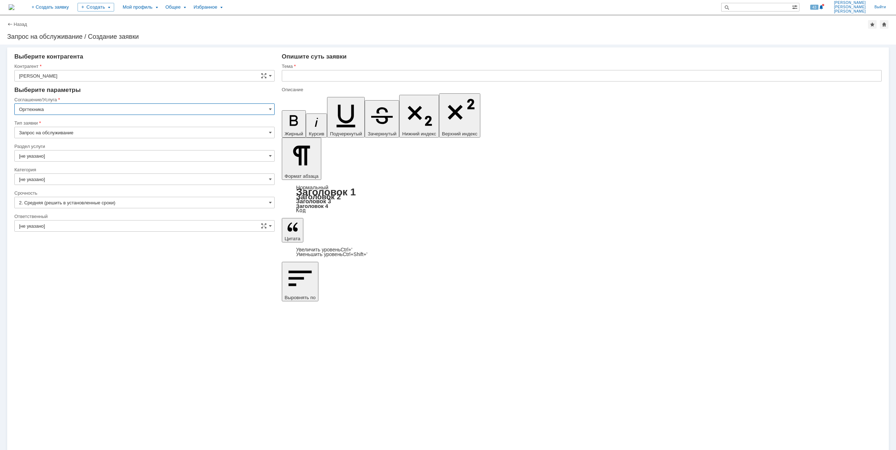
click at [33, 152] on input "[не указано]" at bounding box center [144, 155] width 260 height 11
click at [129, 200] on div "Настройка принтера" at bounding box center [144, 204] width 259 height 11
type input "Настройка принтера"
click at [70, 178] on input "[не указано]" at bounding box center [144, 178] width 260 height 11
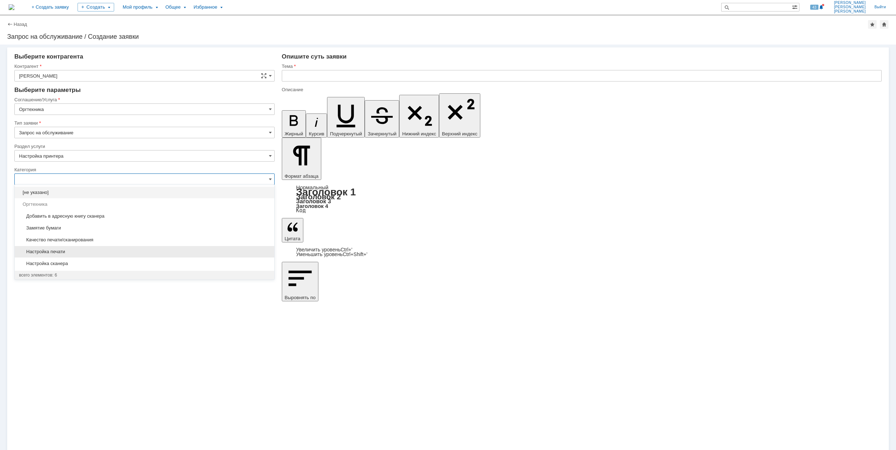
click at [90, 251] on span "Настройка печати" at bounding box center [144, 252] width 251 height 6
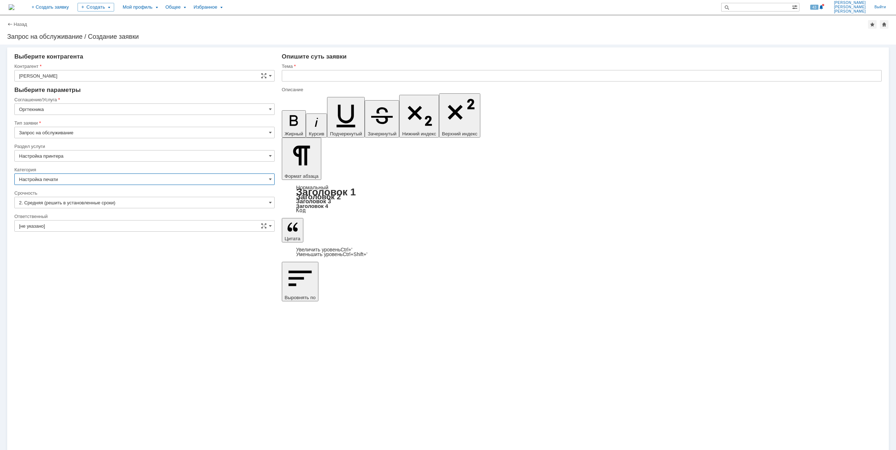
type input "Настройка печати"
click at [86, 224] on input "[не указано]" at bounding box center [144, 225] width 260 height 11
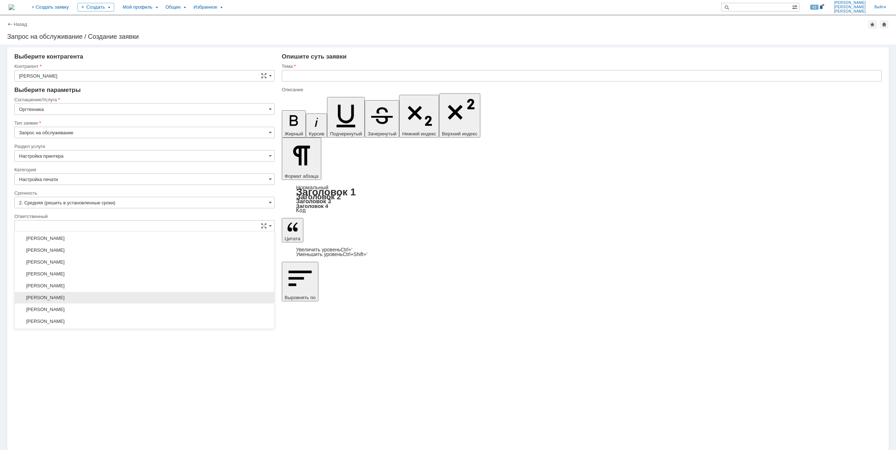
click at [117, 296] on div "[PERSON_NAME]" at bounding box center [144, 297] width 259 height 11
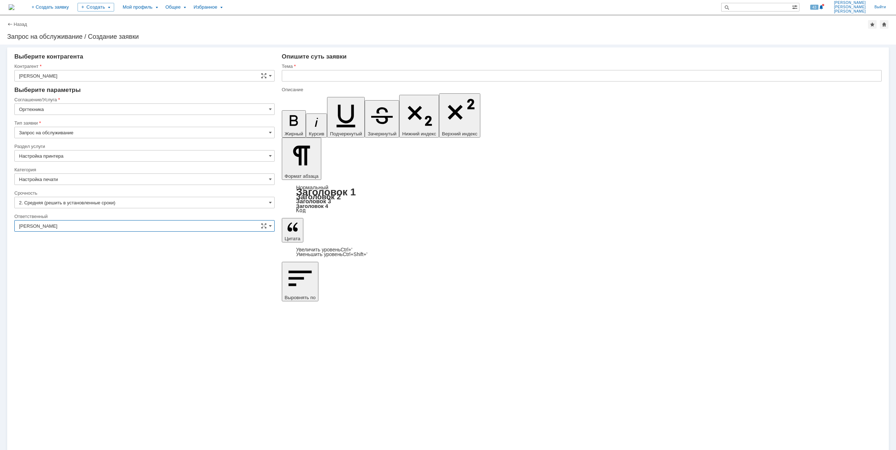
type input "[PERSON_NAME]"
click at [325, 75] on input "text" at bounding box center [582, 75] width 600 height 11
click at [337, 72] on input "МФУ" at bounding box center [582, 75] width 600 height 11
drag, startPoint x: 387, startPoint y: 74, endPoint x: 283, endPoint y: 78, distance: 103.4
click at [283, 78] on input "МФУ недоступно, не печатает , не сканирует" at bounding box center [582, 75] width 600 height 11
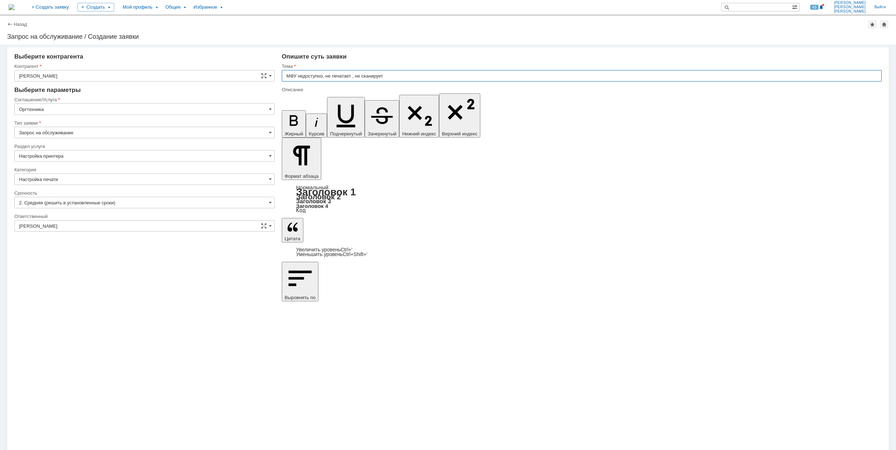
type input "МФУ недоступно, не печатает , не сканирует"
click at [273, 122] on div "Тип заявки" at bounding box center [143, 123] width 259 height 5
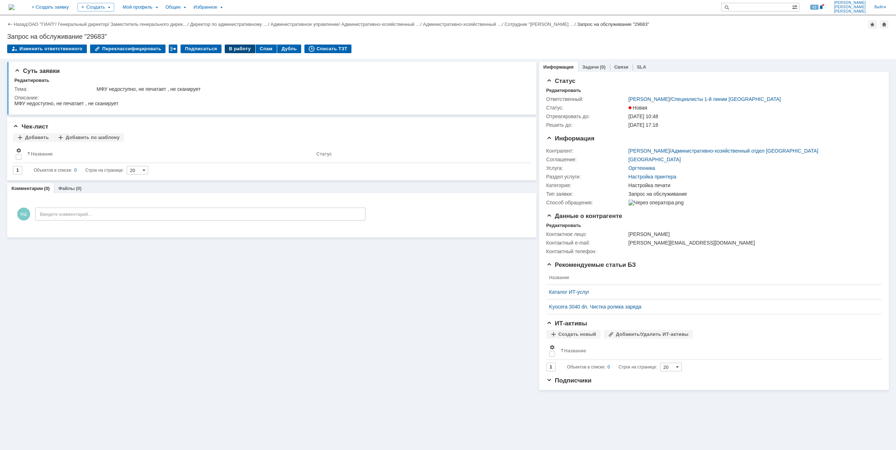
click at [238, 48] on div "В работу" at bounding box center [240, 49] width 31 height 9
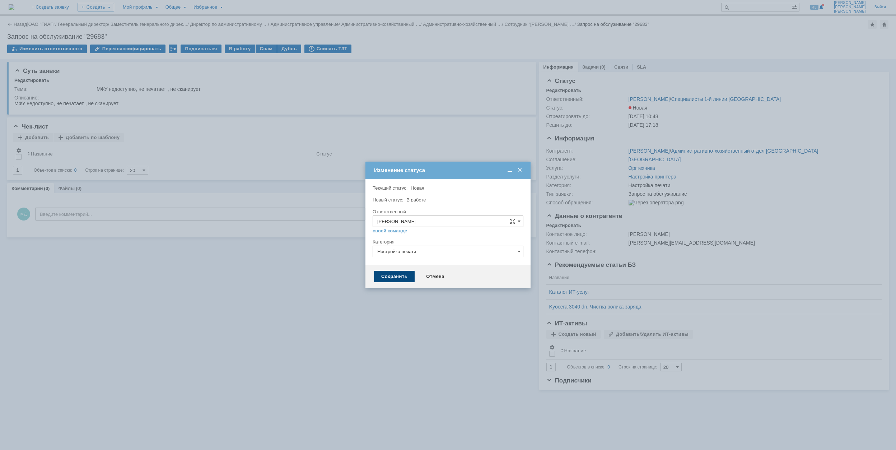
click at [405, 275] on div "Сохранить" at bounding box center [394, 276] width 41 height 11
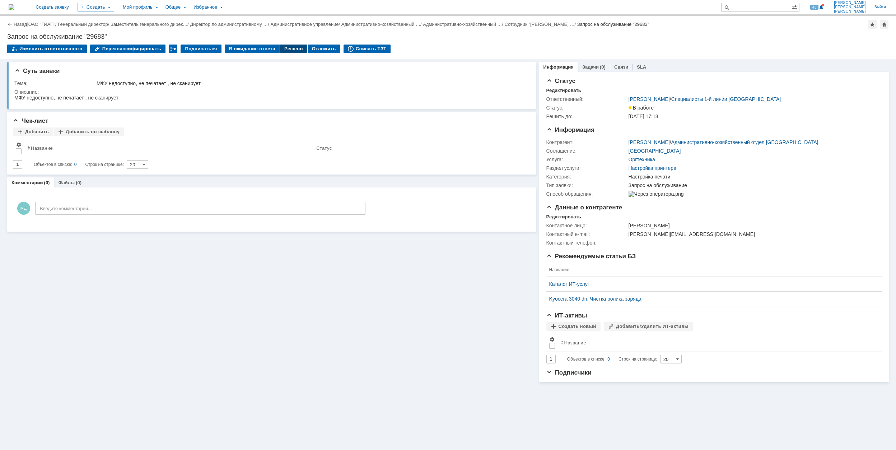
click at [282, 50] on div "Решено" at bounding box center [293, 49] width 27 height 9
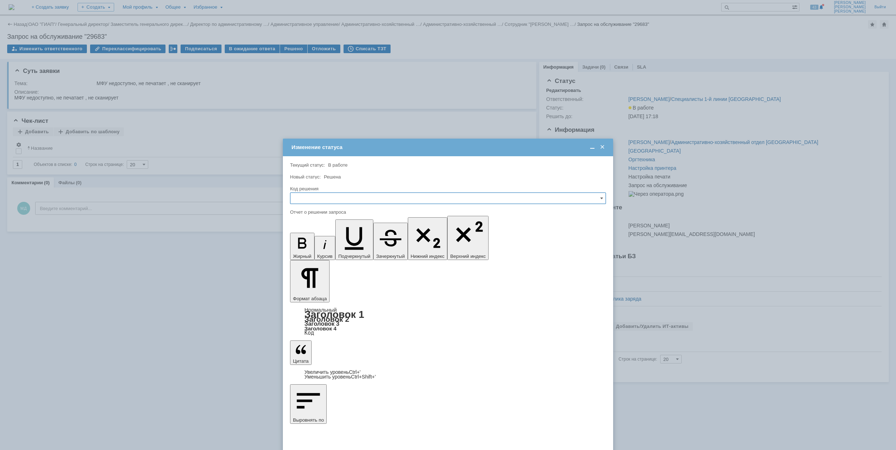
click at [362, 200] on input "text" at bounding box center [448, 197] width 316 height 11
click at [352, 248] on span "Решено" at bounding box center [448, 247] width 306 height 6
type input "Решено"
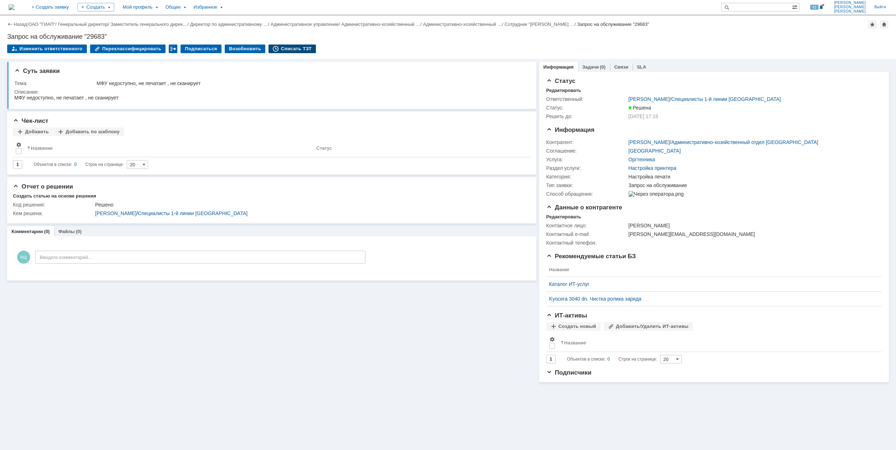
click at [282, 47] on div "Списать ТЗТ" at bounding box center [291, 49] width 47 height 9
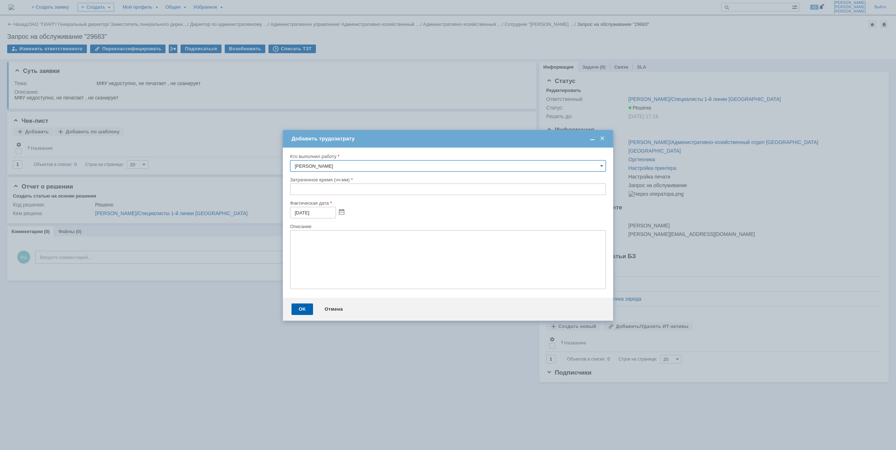
click at [294, 188] on input "text" at bounding box center [448, 188] width 316 height 11
type input "00:30"
click at [306, 309] on div "OK" at bounding box center [302, 308] width 22 height 11
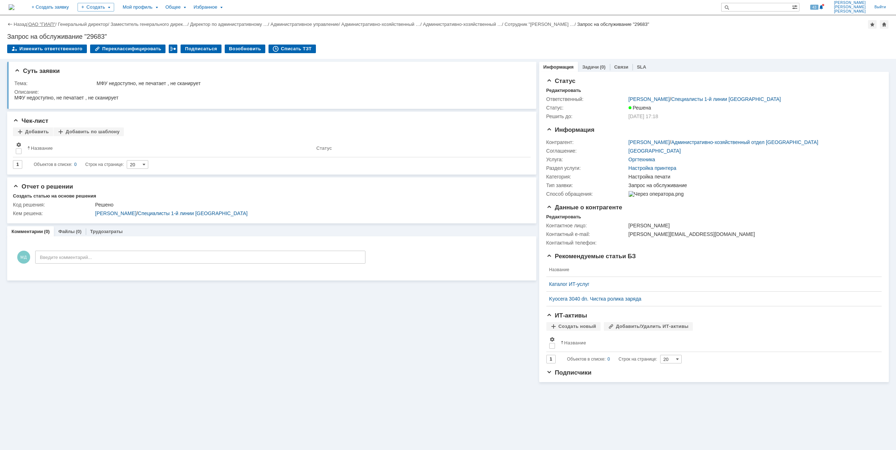
click at [45, 24] on link "ОАО "ГИАП"" at bounding box center [41, 24] width 27 height 5
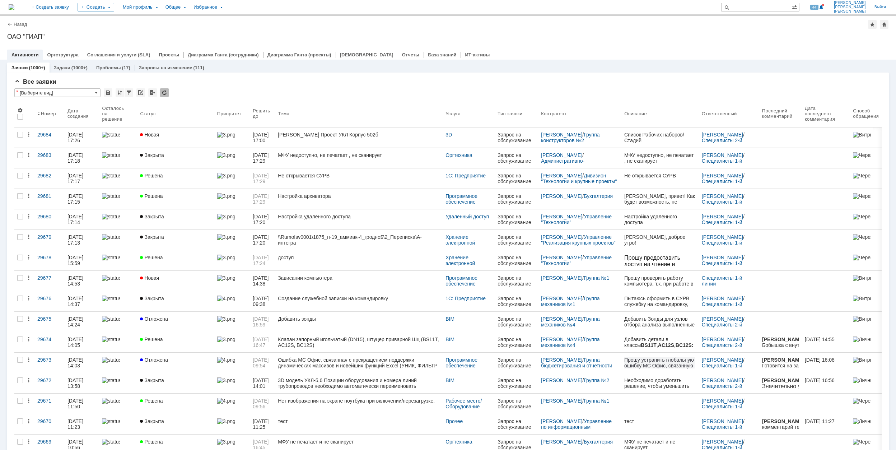
click at [601, 67] on div "Заявки (1000+) Задачи (1000+) Проблемы (17) Запросы на изменение (111)" at bounding box center [447, 67] width 881 height 10
click at [646, 65] on div "Заявки (1000+) Задачи (1000+) Проблемы (17) Запросы на изменение (111)" at bounding box center [447, 67] width 881 height 10
